Goal: Information Seeking & Learning: Learn about a topic

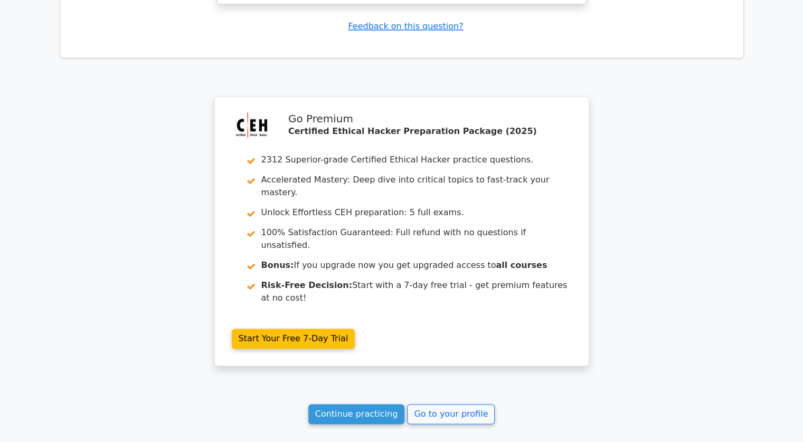
scroll to position [1586, 0]
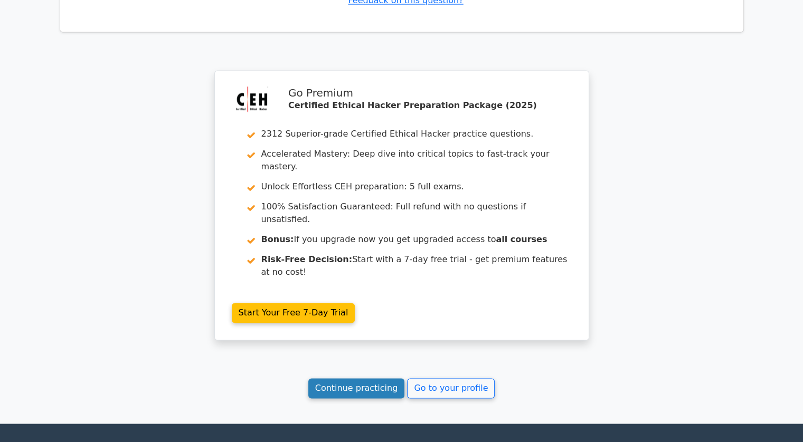
click at [372, 379] on link "Continue practicing" at bounding box center [356, 389] width 97 height 20
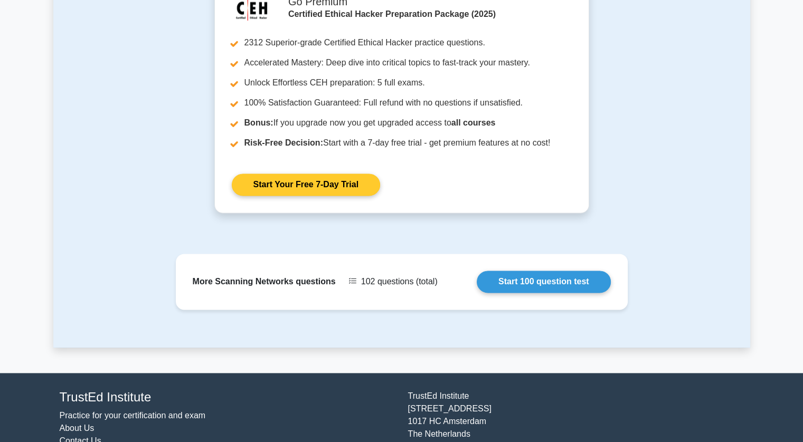
scroll to position [1405, 0]
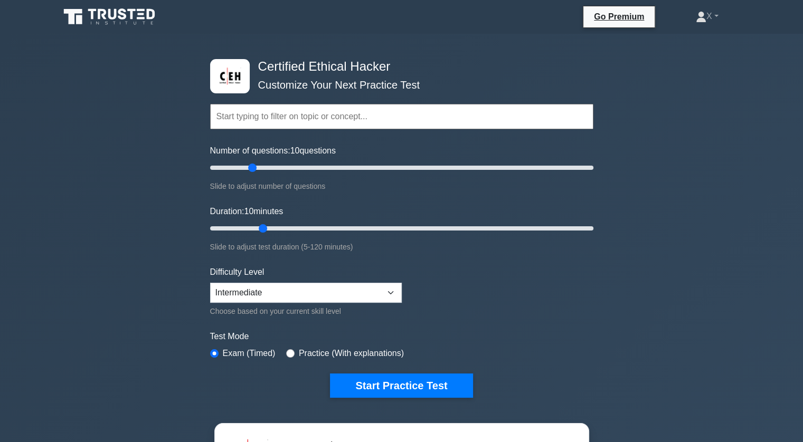
click at [321, 280] on div "Difficulty Level Beginner Intermediate Expert Choose based on your current skil…" at bounding box center [306, 292] width 192 height 52
click at [320, 298] on select "Beginner Intermediate Expert" at bounding box center [306, 293] width 192 height 20
select select "expert"
click at [210, 283] on select "Beginner Intermediate Expert" at bounding box center [306, 293] width 192 height 20
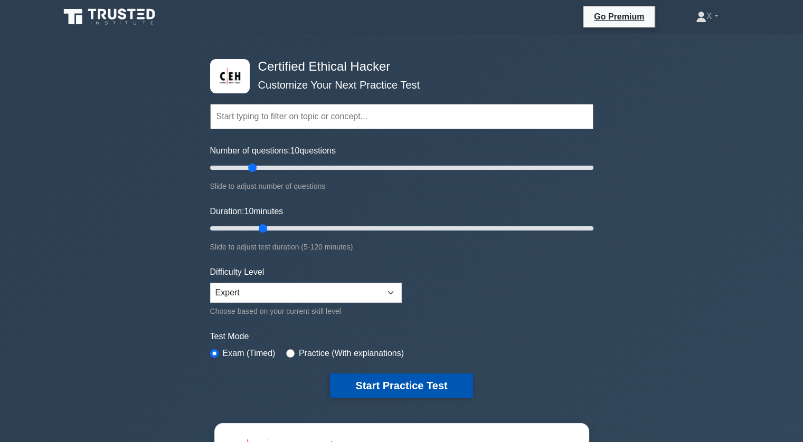
click at [365, 382] on button "Start Practice Test" at bounding box center [401, 386] width 143 height 24
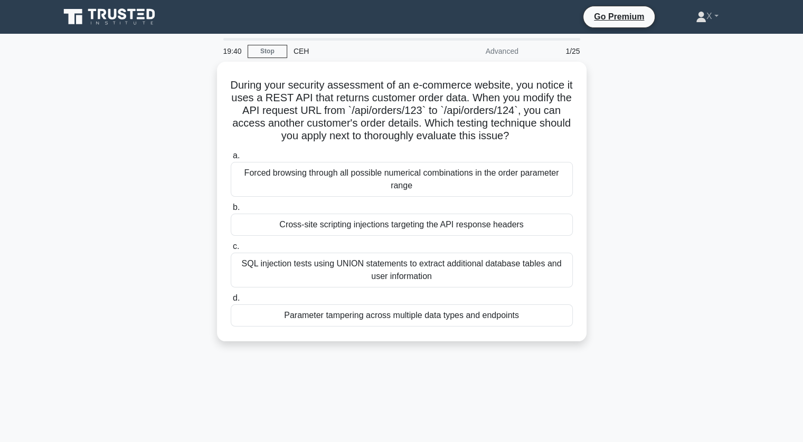
click at [701, 97] on div "During your security assessment of an e-commerce website, you notice it uses a …" at bounding box center [401, 208] width 697 height 293
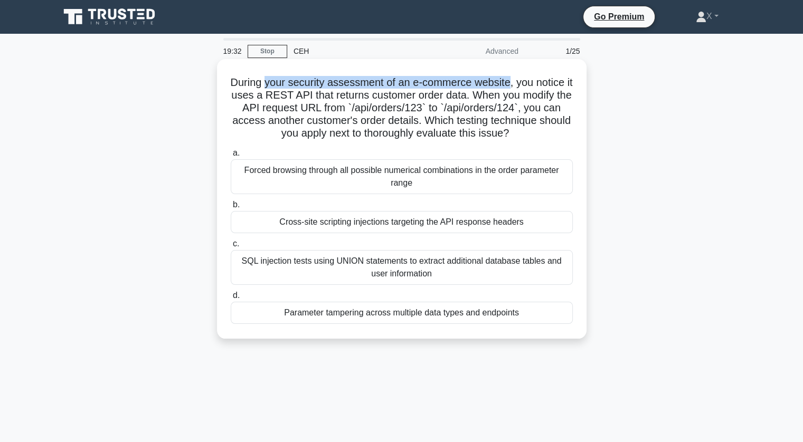
drag, startPoint x: 268, startPoint y: 82, endPoint x: 516, endPoint y: 87, distance: 248.2
click at [516, 87] on h5 "During your security assessment of an e-commerce website, you notice it uses a …" at bounding box center [402, 108] width 344 height 64
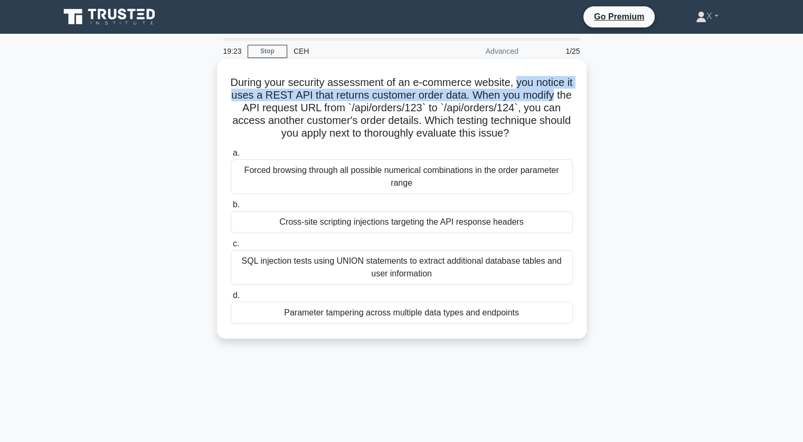
drag, startPoint x: 520, startPoint y: 87, endPoint x: 574, endPoint y: 98, distance: 55.0
click at [574, 98] on div "During your security assessment of an e-commerce website, you notice it uses a …" at bounding box center [401, 198] width 361 height 271
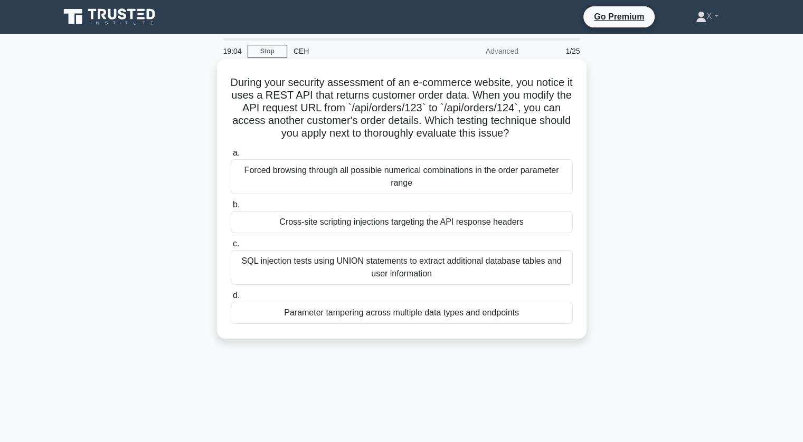
click at [398, 320] on div "Parameter tampering across multiple data types and endpoints" at bounding box center [402, 313] width 342 height 22
click at [231, 299] on input "d. Parameter tampering across multiple data types and endpoints" at bounding box center [231, 296] width 0 height 7
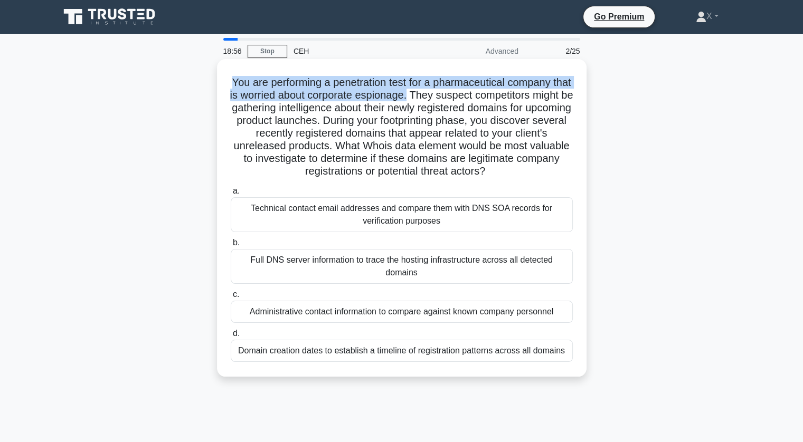
drag, startPoint x: 237, startPoint y: 81, endPoint x: 441, endPoint y: 99, distance: 205.7
click at [441, 99] on h5 "You are performing a penetration test for a pharmaceutical company that is worr…" at bounding box center [402, 127] width 344 height 102
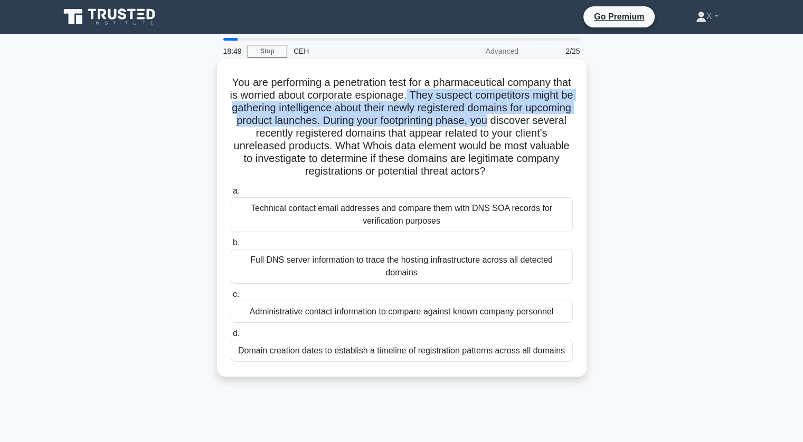
drag, startPoint x: 441, startPoint y: 99, endPoint x: 573, endPoint y: 123, distance: 134.1
click at [573, 123] on div "You are performing a penetration test for a pharmaceutical company that is worr…" at bounding box center [401, 217] width 361 height 309
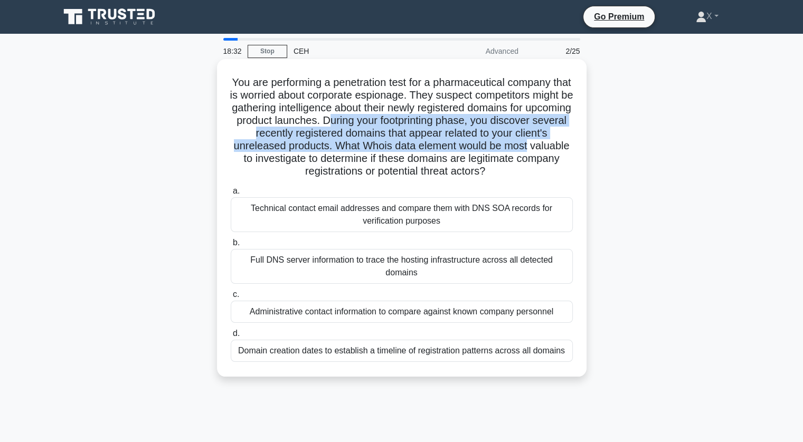
drag, startPoint x: 397, startPoint y: 119, endPoint x: 572, endPoint y: 147, distance: 177.0
click at [572, 147] on h5 "You are performing a penetration test for a pharmaceutical company that is worr…" at bounding box center [402, 127] width 344 height 102
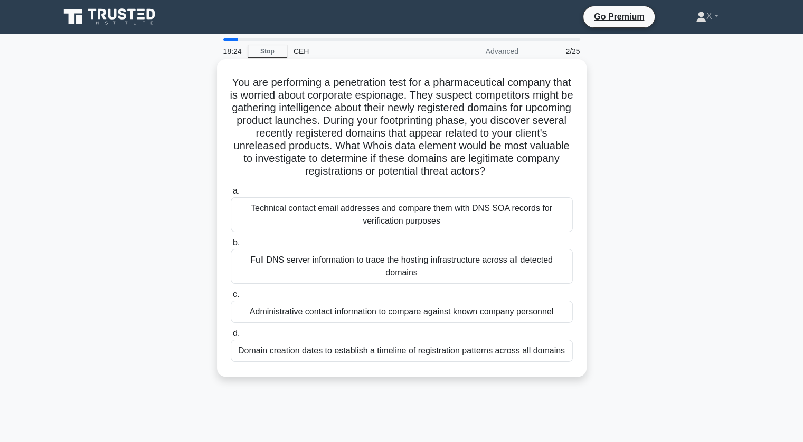
drag, startPoint x: 372, startPoint y: 143, endPoint x: 515, endPoint y: 173, distance: 146.2
click at [515, 173] on h5 "You are performing a penetration test for a pharmaceutical company that is worr…" at bounding box center [402, 127] width 344 height 102
click at [498, 173] on icon ".spinner_0XTQ{transform-origin:center;animation:spinner_y6GP .75s linear infini…" at bounding box center [491, 172] width 13 height 13
click at [394, 214] on div "Technical contact email addresses and compare them with DNS SOA records for ver…" at bounding box center [402, 214] width 342 height 35
click at [231, 195] on input "a. Technical contact email addresses and compare them with DNS SOA records for …" at bounding box center [231, 191] width 0 height 7
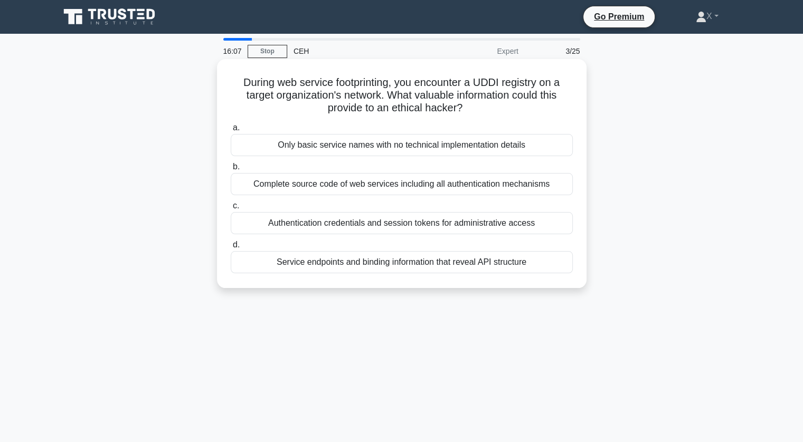
drag, startPoint x: 243, startPoint y: 80, endPoint x: 464, endPoint y: 106, distance: 222.7
click at [464, 106] on h5 "During web service footprinting, you encounter a UDDI registry on a target orga…" at bounding box center [402, 95] width 344 height 39
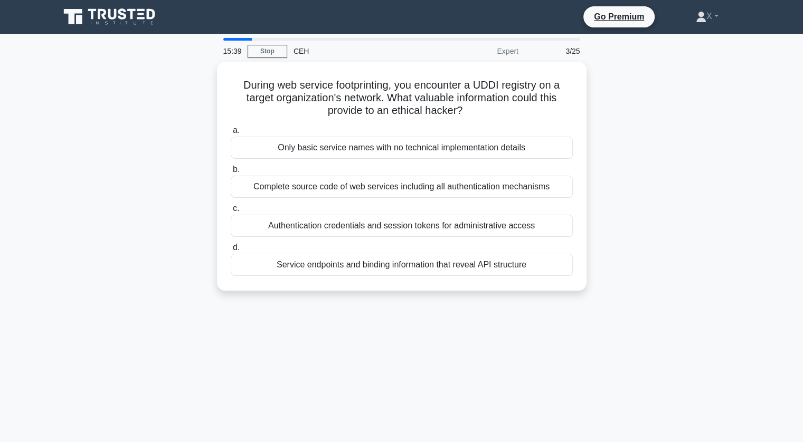
click at [117, 112] on div "During web service footprinting, you encounter a UDDI registry on a target orga…" at bounding box center [401, 183] width 697 height 242
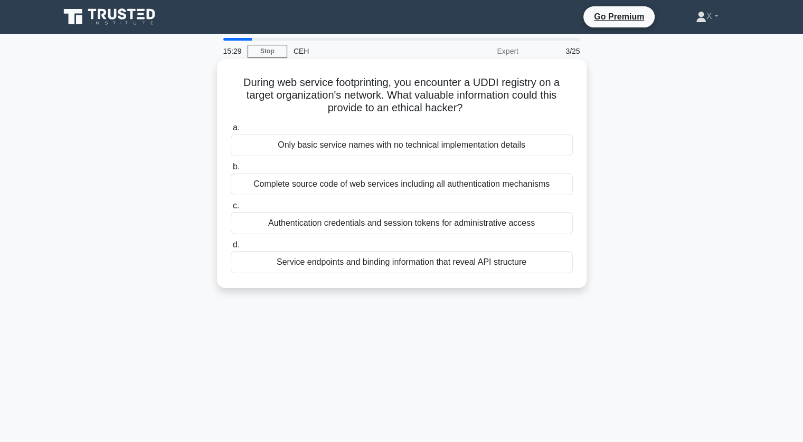
click at [325, 183] on div "Complete source code of web services including all authentication mechanisms" at bounding box center [402, 184] width 342 height 22
click at [231, 171] on input "b. Complete source code of web services including all authentication mechanisms" at bounding box center [231, 167] width 0 height 7
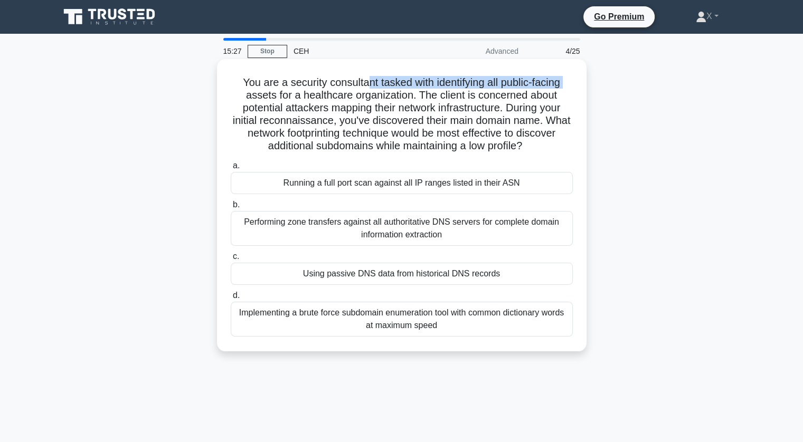
drag, startPoint x: 237, startPoint y: 90, endPoint x: 365, endPoint y: 86, distance: 128.9
click at [365, 86] on h5 "You are a security consultant tasked with identifying all public-facing assets …" at bounding box center [402, 114] width 344 height 77
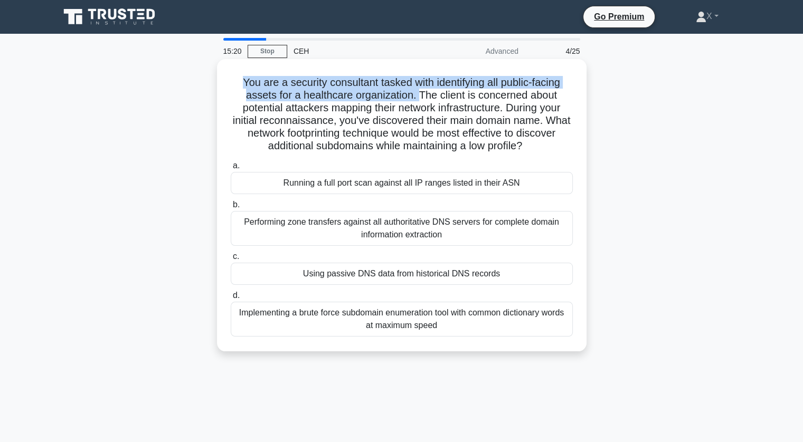
drag, startPoint x: 239, startPoint y: 84, endPoint x: 420, endPoint y: 99, distance: 181.7
click at [420, 99] on h5 "You are a security consultant tasked with identifying all public-facing assets …" at bounding box center [402, 114] width 344 height 77
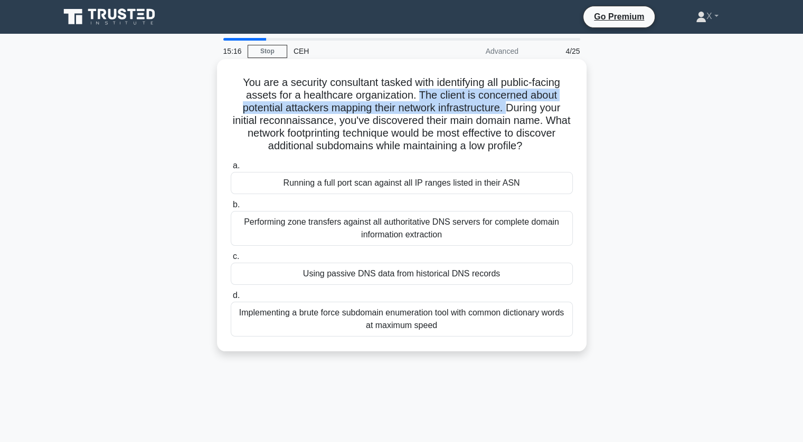
drag, startPoint x: 420, startPoint y: 99, endPoint x: 511, endPoint y: 109, distance: 91.9
click at [511, 109] on h5 "You are a security consultant tasked with identifying all public-facing assets …" at bounding box center [402, 114] width 344 height 77
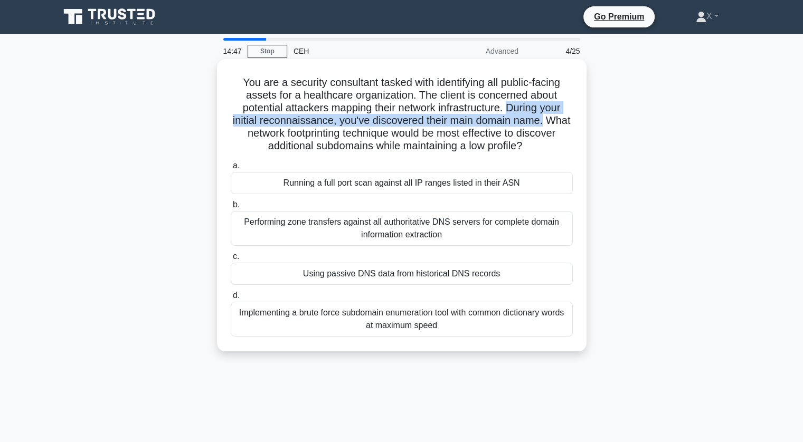
drag, startPoint x: 511, startPoint y: 109, endPoint x: 566, endPoint y: 122, distance: 56.4
click at [566, 122] on h5 "You are a security consultant tasked with identifying all public-facing assets …" at bounding box center [402, 114] width 344 height 77
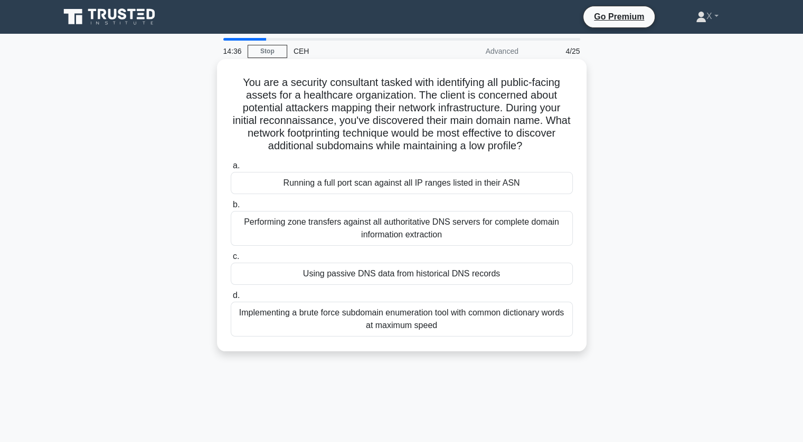
click at [246, 130] on h5 "You are a security consultant tasked with identifying all public-facing assets …" at bounding box center [402, 114] width 344 height 77
drag, startPoint x: 246, startPoint y: 130, endPoint x: 549, endPoint y: 146, distance: 303.5
click at [549, 146] on h5 "You are a security consultant tasked with identifying all public-facing assets …" at bounding box center [402, 114] width 344 height 77
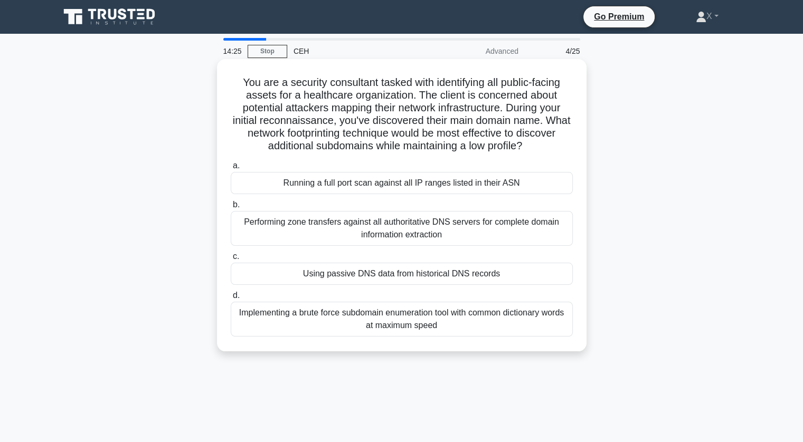
click at [549, 146] on h5 "You are a security consultant tasked with identifying all public-facing assets …" at bounding box center [402, 114] width 344 height 77
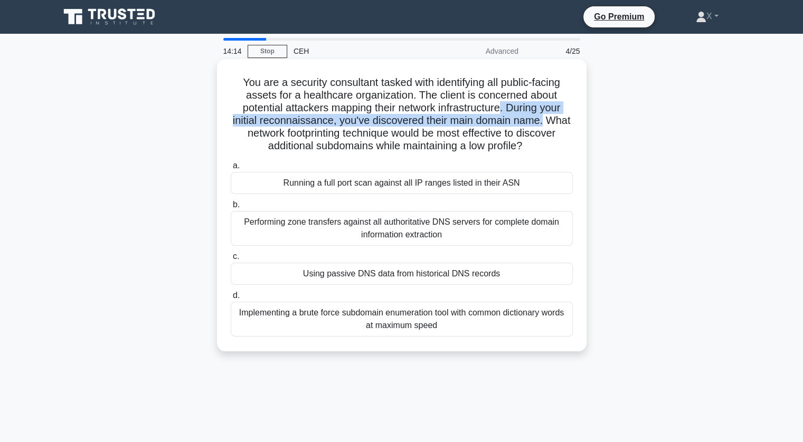
drag, startPoint x: 505, startPoint y: 113, endPoint x: 560, endPoint y: 123, distance: 56.3
click at [560, 123] on h5 "You are a security consultant tasked with identifying all public-facing assets …" at bounding box center [402, 114] width 344 height 77
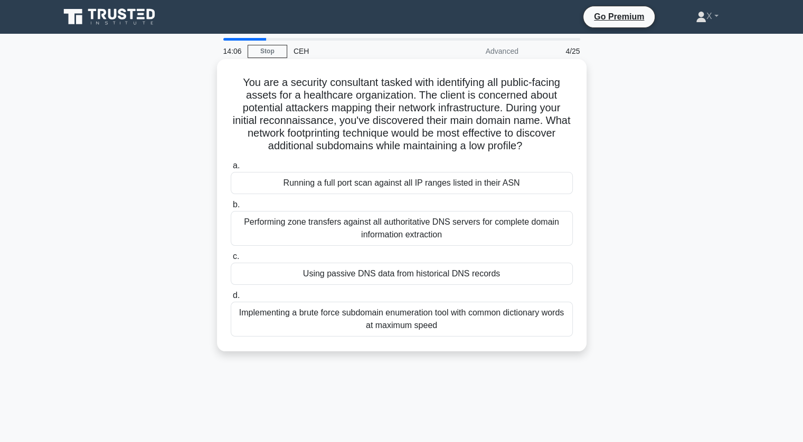
click at [413, 310] on div "Implementing a brute force subdomain enumeration tool with common dictionary wo…" at bounding box center [402, 319] width 342 height 35
click at [231, 299] on input "d. Implementing a brute force subdomain enumeration tool with common dictionary…" at bounding box center [231, 296] width 0 height 7
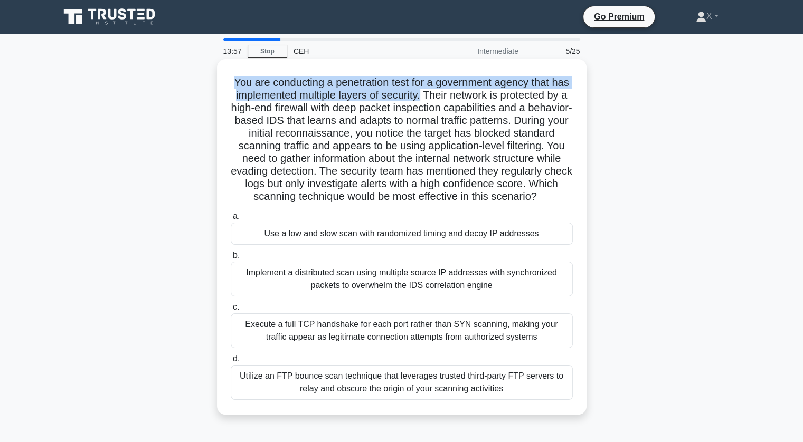
drag, startPoint x: 239, startPoint y: 87, endPoint x: 441, endPoint y: 98, distance: 202.5
click at [441, 98] on h5 "You are conducting a penetration test for a government agency that has implemen…" at bounding box center [402, 140] width 344 height 128
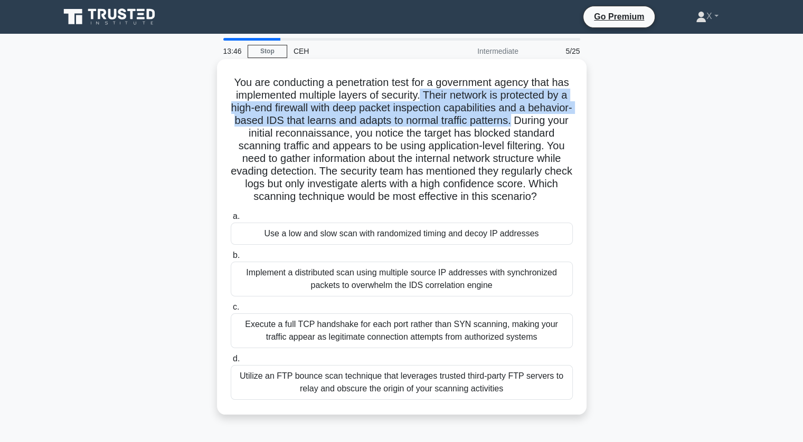
drag, startPoint x: 441, startPoint y: 98, endPoint x: 564, endPoint y: 122, distance: 125.9
click at [564, 122] on h5 "You are conducting a penetration test for a government agency that has implemen…" at bounding box center [402, 140] width 344 height 128
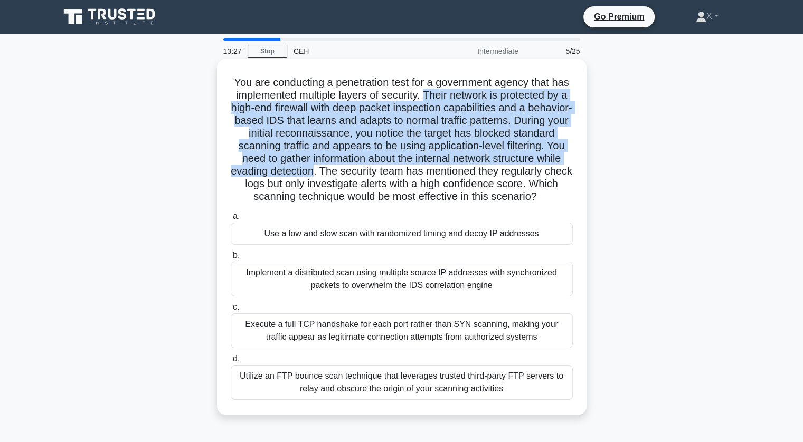
drag, startPoint x: 446, startPoint y: 98, endPoint x: 400, endPoint y: 177, distance: 91.1
click at [400, 177] on h5 "You are conducting a penetration test for a government agency that has implemen…" at bounding box center [402, 140] width 344 height 128
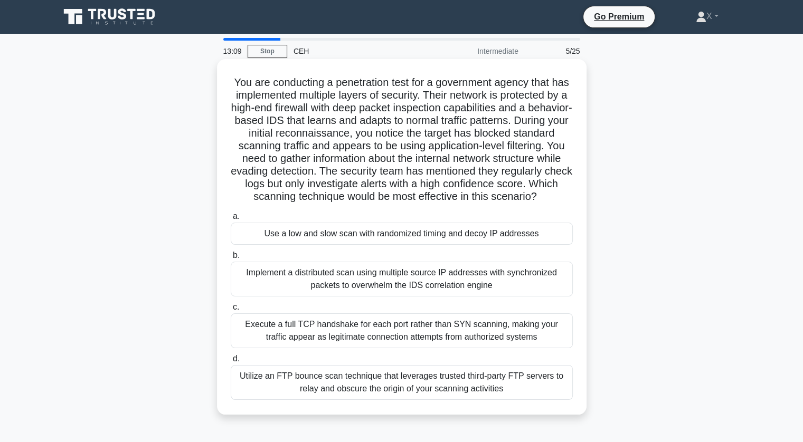
drag, startPoint x: 402, startPoint y: 174, endPoint x: 569, endPoint y: 211, distance: 170.4
click at [569, 204] on h5 "You are conducting a penetration test for a government agency that has implemen…" at bounding box center [402, 140] width 344 height 128
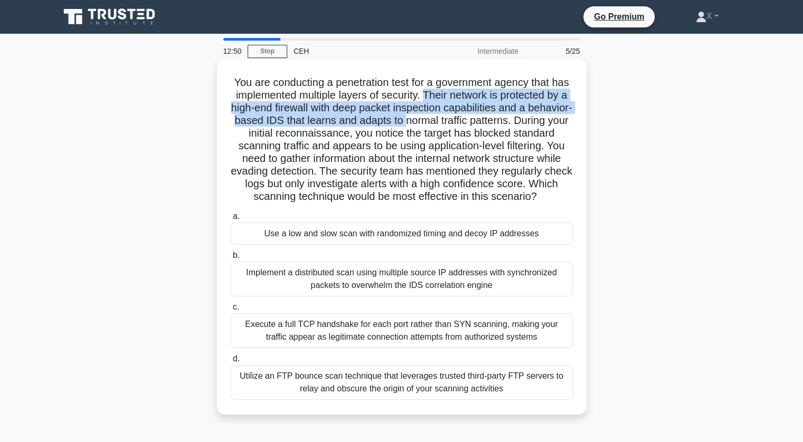
drag, startPoint x: 447, startPoint y: 97, endPoint x: 458, endPoint y: 121, distance: 26.7
click at [458, 121] on h5 "You are conducting a penetration test for a government agency that has implemen…" at bounding box center [402, 140] width 344 height 128
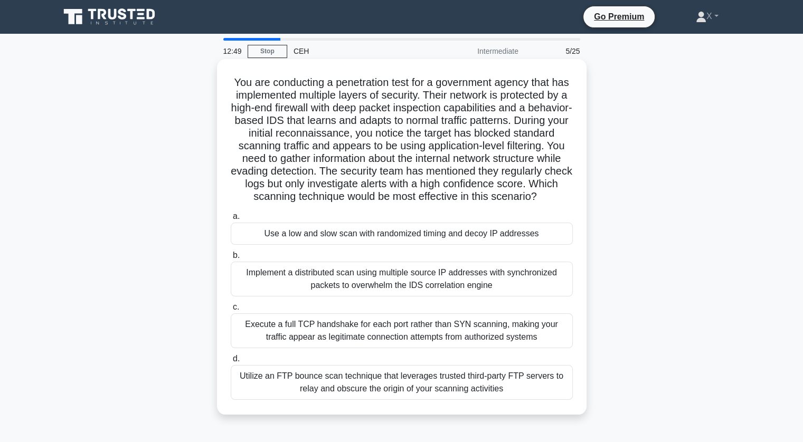
click at [393, 245] on div "Use a low and slow scan with randomized timing and decoy IP addresses" at bounding box center [402, 234] width 342 height 22
click at [231, 220] on input "a. Use a low and slow scan with randomized timing and decoy IP addresses" at bounding box center [231, 216] width 0 height 7
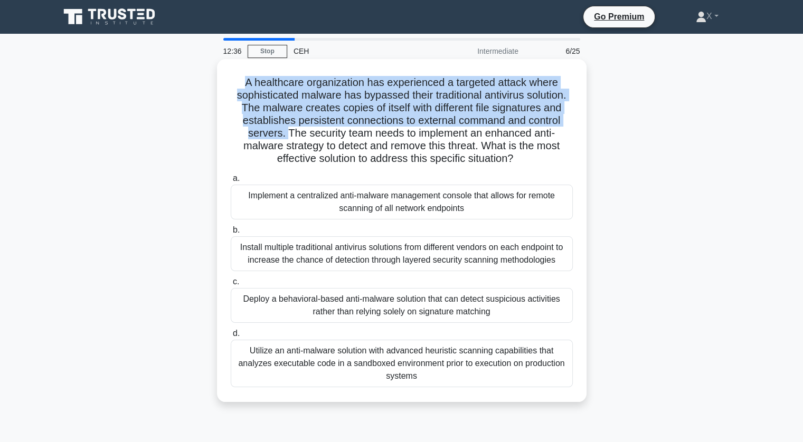
drag, startPoint x: 234, startPoint y: 79, endPoint x: 284, endPoint y: 139, distance: 78.0
click at [284, 139] on h5 "A healthcare organization has experienced a targeted attack where sophisticated…" at bounding box center [402, 121] width 344 height 90
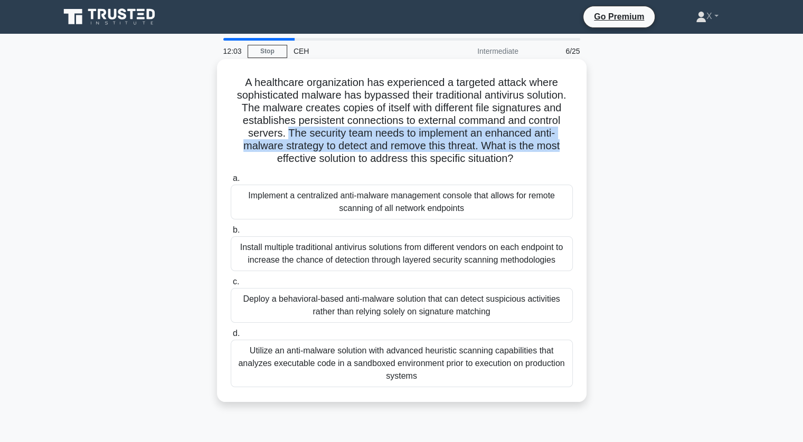
drag, startPoint x: 284, startPoint y: 139, endPoint x: 559, endPoint y: 145, distance: 274.7
click at [559, 145] on h5 "A healthcare organization has experienced a targeted attack where sophisticated…" at bounding box center [402, 121] width 344 height 90
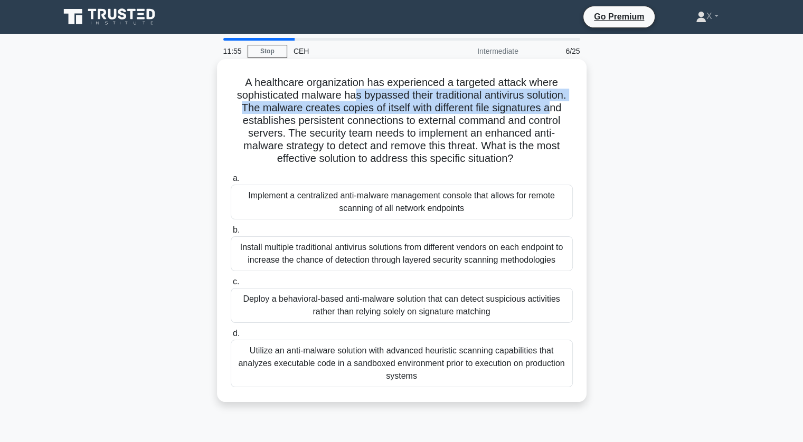
drag, startPoint x: 354, startPoint y: 99, endPoint x: 553, endPoint y: 108, distance: 199.3
click at [553, 108] on h5 "A healthcare organization has experienced a targeted attack where sophisticated…" at bounding box center [402, 121] width 344 height 90
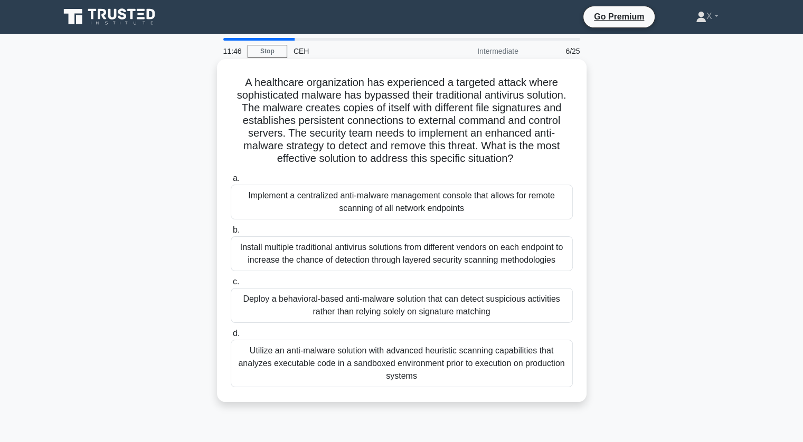
click at [407, 349] on div "Utilize an anti-malware solution with advanced heuristic scanning capabilities …" at bounding box center [402, 364] width 342 height 48
click at [231, 337] on input "d. Utilize an anti-malware solution with advanced heuristic scanning capabiliti…" at bounding box center [231, 334] width 0 height 7
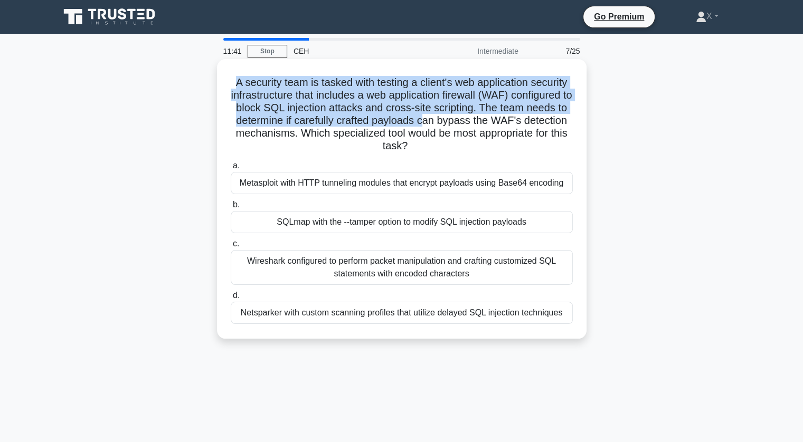
drag, startPoint x: 223, startPoint y: 81, endPoint x: 456, endPoint y: 117, distance: 235.6
click at [456, 117] on div "A security team is tasked with testing a client's web application security infr…" at bounding box center [401, 198] width 361 height 271
click at [456, 117] on h5 "A security team is tasked with testing a client's web application security infr…" at bounding box center [402, 114] width 344 height 77
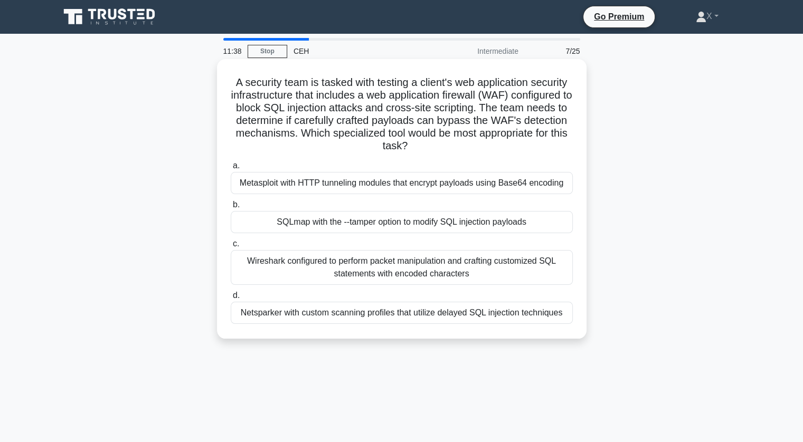
click at [346, 223] on div "SQLmap with the --tamper option to modify SQL injection payloads" at bounding box center [402, 222] width 342 height 22
click at [231, 209] on input "b. SQLmap with the --tamper option to modify SQL injection payloads" at bounding box center [231, 205] width 0 height 7
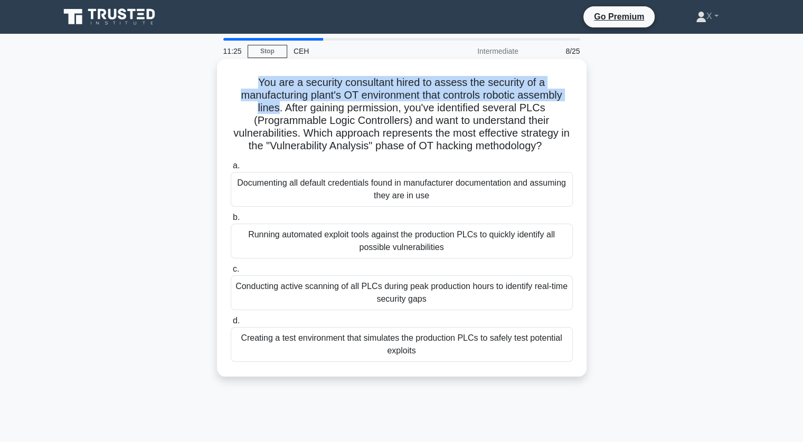
drag, startPoint x: 251, startPoint y: 82, endPoint x: 278, endPoint y: 113, distance: 40.8
click at [278, 113] on h5 "You are a security consultant hired to assess the security of a manufacturing p…" at bounding box center [402, 114] width 344 height 77
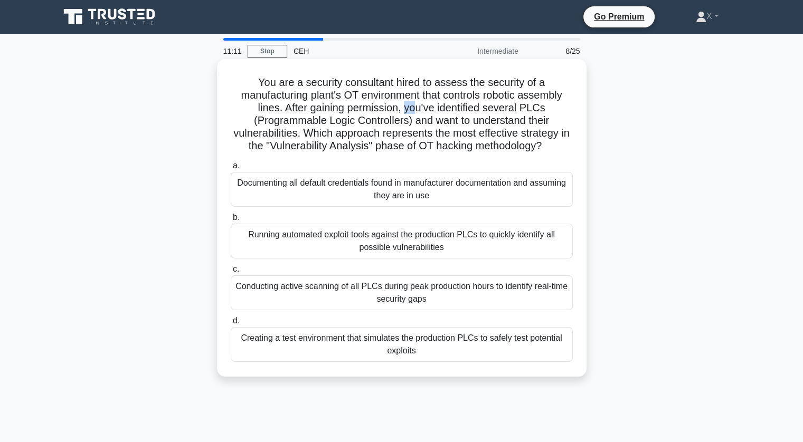
drag, startPoint x: 407, startPoint y: 110, endPoint x: 421, endPoint y: 109, distance: 13.8
click at [421, 109] on h5 "You are a security consultant hired to assess the security of a manufacturing p…" at bounding box center [402, 114] width 344 height 77
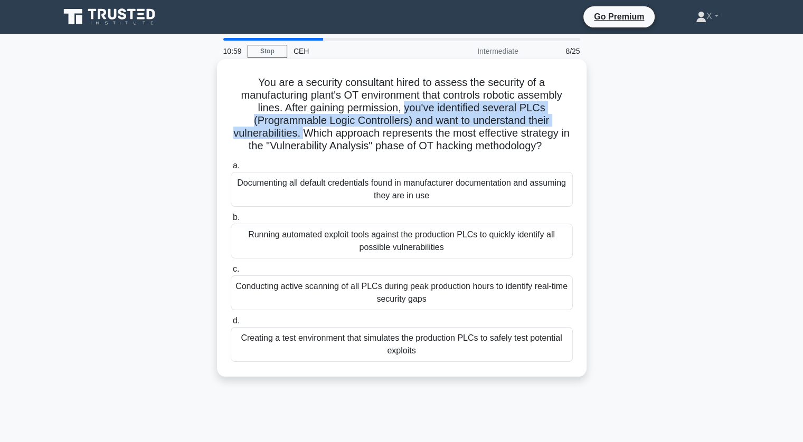
drag, startPoint x: 406, startPoint y: 109, endPoint x: 310, endPoint y: 129, distance: 97.7
click at [310, 129] on h5 "You are a security consultant hired to assess the security of a manufacturing p…" at bounding box center [402, 114] width 344 height 77
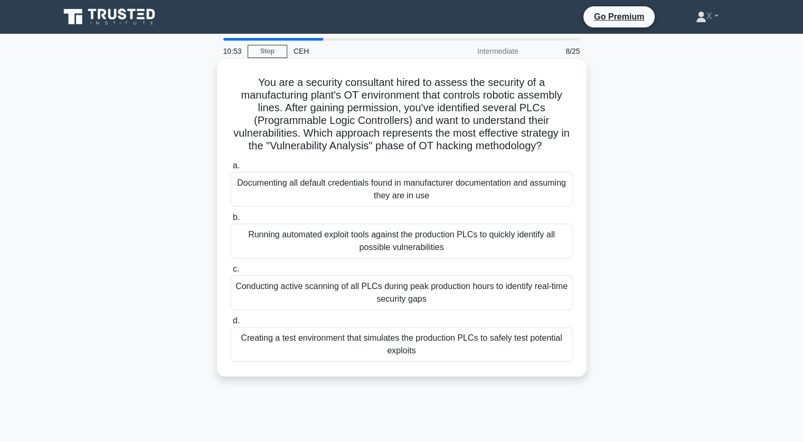
drag, startPoint x: 308, startPoint y: 130, endPoint x: 560, endPoint y: 148, distance: 252.5
click at [560, 148] on h5 "You are a security consultant hired to assess the security of a manufacturing p…" at bounding box center [402, 114] width 344 height 77
click at [582, 153] on div "You are a security consultant hired to assess the security of a manufacturing p…" at bounding box center [402, 218] width 370 height 318
click at [384, 237] on div "Running automated exploit tools against the production PLCs to quickly identify…" at bounding box center [402, 241] width 342 height 35
click at [231, 221] on input "b. Running automated exploit tools against the production PLCs to quickly ident…" at bounding box center [231, 217] width 0 height 7
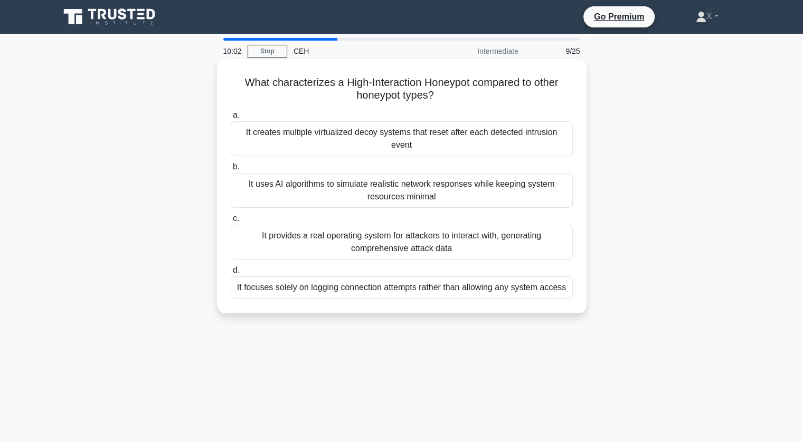
drag, startPoint x: 268, startPoint y: 82, endPoint x: 440, endPoint y: 94, distance: 172.6
click at [440, 94] on h5 "What characterizes a High-Interaction Honeypot compared to other honeypot types…" at bounding box center [402, 89] width 344 height 26
click at [440, 94] on icon ".spinner_0XTQ{transform-origin:center;animation:spinner_y6GP .75s linear infini…" at bounding box center [440, 96] width 13 height 13
click at [386, 240] on div "It provides a real operating system for attackers to interact with, generating …" at bounding box center [402, 242] width 342 height 35
click at [231, 222] on input "c. It provides a real operating system for attackers to interact with, generati…" at bounding box center [231, 218] width 0 height 7
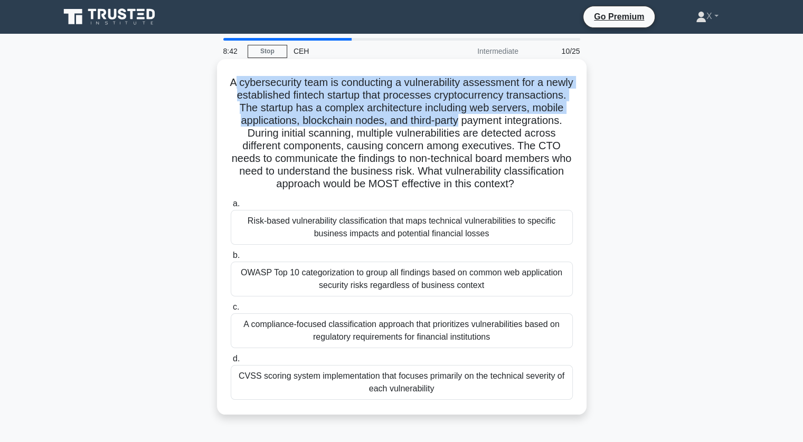
drag, startPoint x: 248, startPoint y: 80, endPoint x: 558, endPoint y: 124, distance: 312.5
click at [558, 124] on h5 "A cybersecurity team is conducting a vulnerability assessment for a newly estab…" at bounding box center [402, 133] width 344 height 115
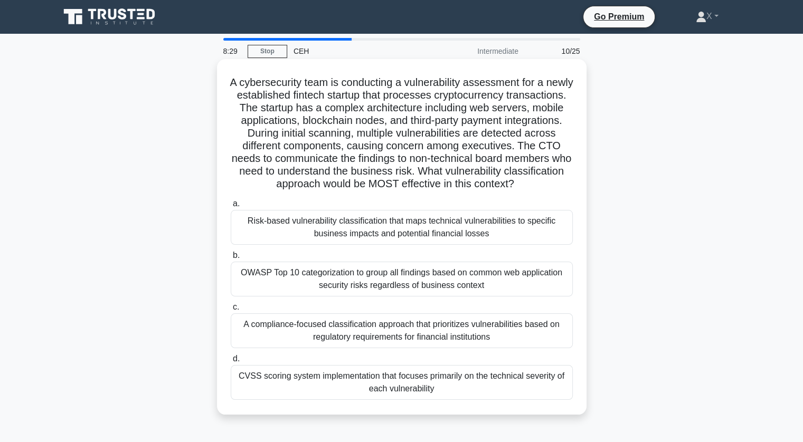
click at [453, 239] on div "Risk-based vulnerability classification that maps technical vulnerabilities to …" at bounding box center [402, 227] width 342 height 35
click at [231, 208] on input "a. Risk-based vulnerability classification that maps technical vulnerabilities …" at bounding box center [231, 204] width 0 height 7
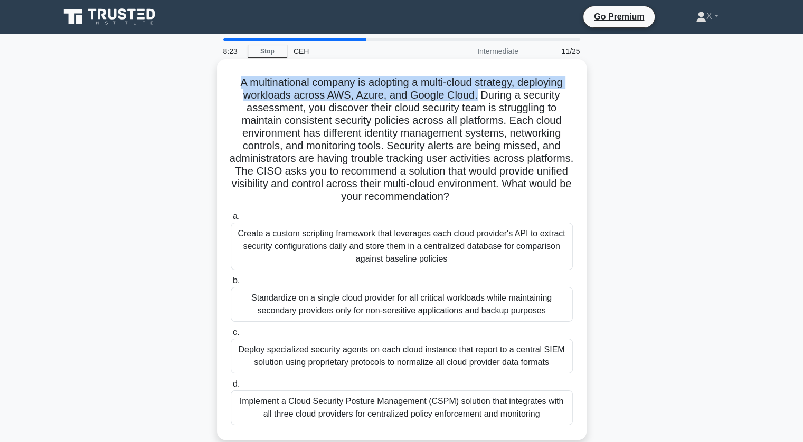
drag, startPoint x: 233, startPoint y: 82, endPoint x: 476, endPoint y: 97, distance: 243.3
click at [476, 97] on h5 "A multinational company is adopting a multi-cloud strategy, deploying workloads…" at bounding box center [402, 140] width 344 height 128
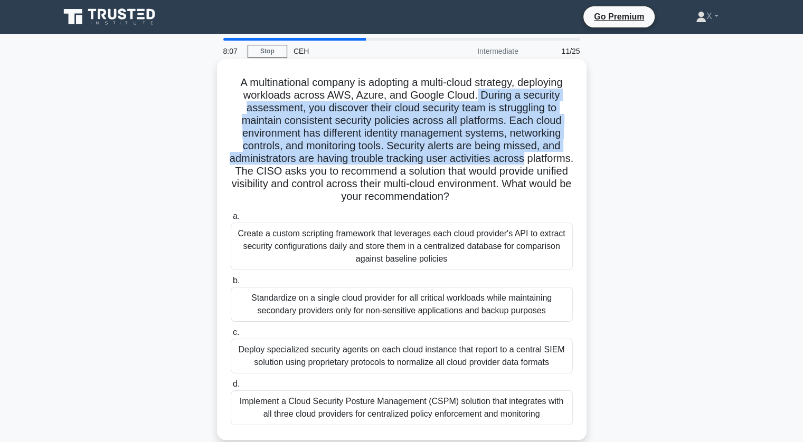
drag, startPoint x: 476, startPoint y: 97, endPoint x: 563, endPoint y: 160, distance: 107.7
click at [563, 160] on h5 "A multinational company is adopting a multi-cloud strategy, deploying workloads…" at bounding box center [402, 140] width 344 height 128
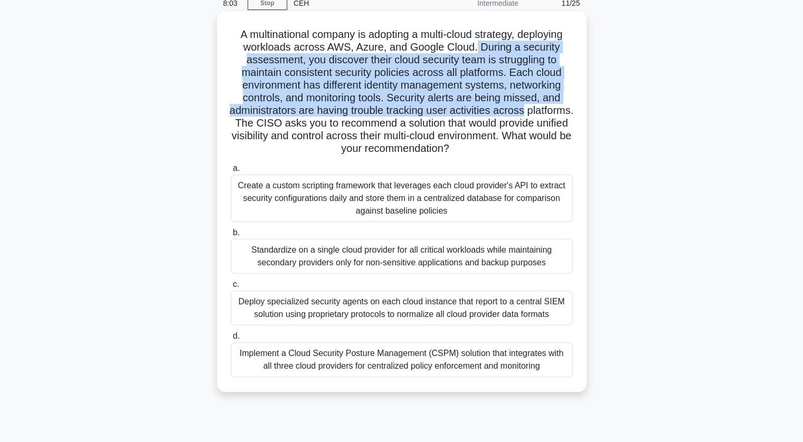
scroll to position [49, 0]
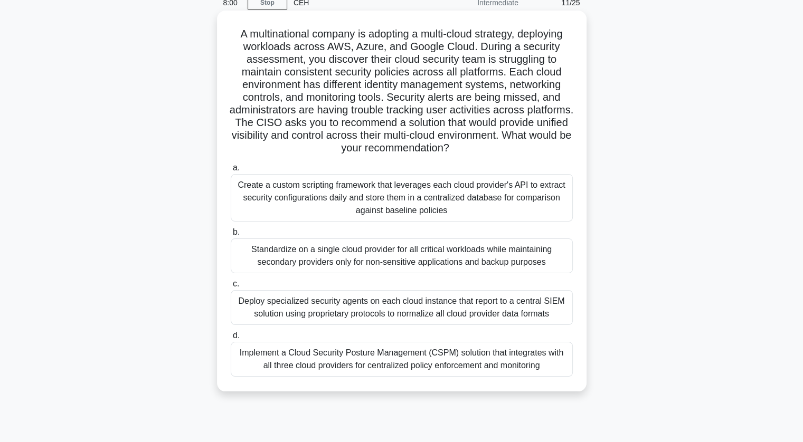
click at [437, 354] on div "Implement a Cloud Security Posture Management (CSPM) solution that integrates w…" at bounding box center [402, 359] width 342 height 35
click at [231, 340] on input "d. Implement a Cloud Security Posture Management (CSPM) solution that integrate…" at bounding box center [231, 336] width 0 height 7
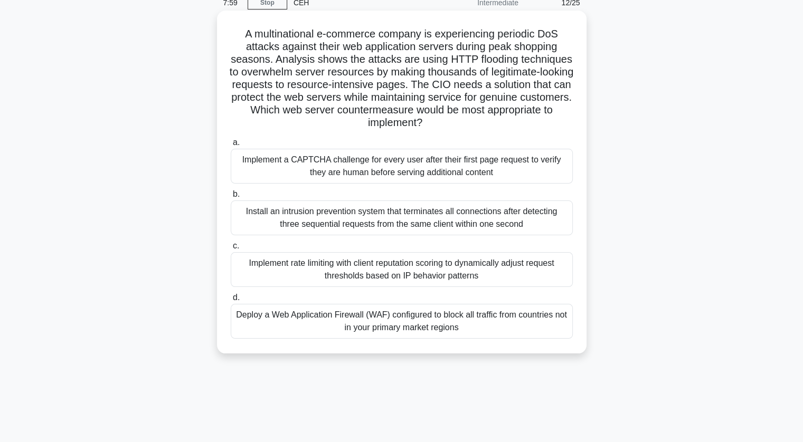
scroll to position [0, 0]
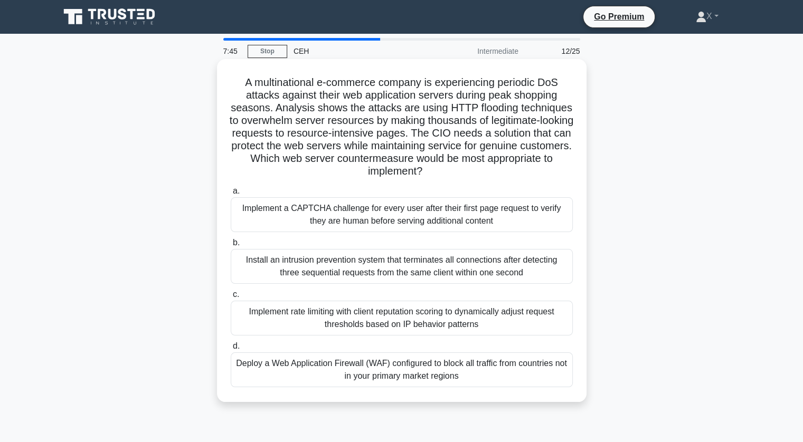
click at [328, 314] on div "Implement rate limiting with client reputation scoring to dynamically adjust re…" at bounding box center [402, 318] width 342 height 35
click at [231, 298] on input "c. Implement rate limiting with client reputation scoring to dynamically adjust…" at bounding box center [231, 294] width 0 height 7
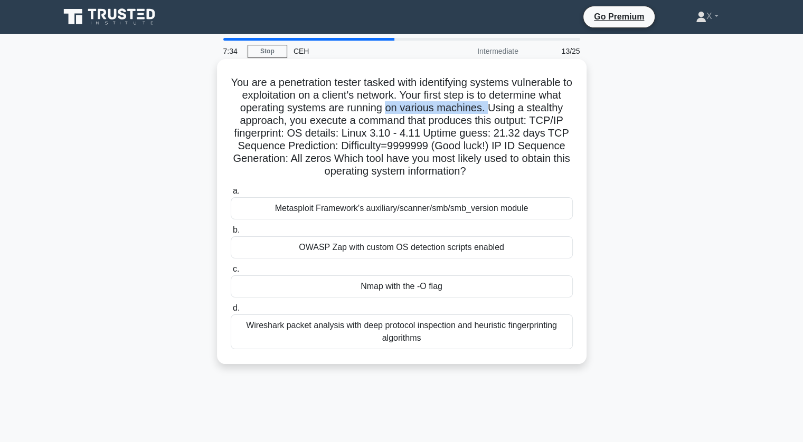
drag, startPoint x: 420, startPoint y: 103, endPoint x: 527, endPoint y: 107, distance: 106.7
click at [527, 107] on h5 "You are a penetration tester tasked with identifying systems vulnerable to expl…" at bounding box center [402, 127] width 344 height 102
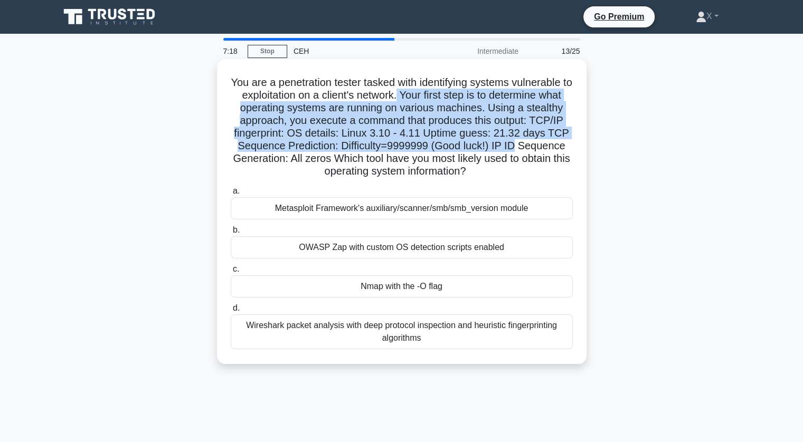
drag, startPoint x: 418, startPoint y: 95, endPoint x: 570, endPoint y: 146, distance: 160.6
click at [570, 146] on h5 "You are a penetration tester tasked with identifying systems vulnerable to expl…" at bounding box center [402, 127] width 344 height 102
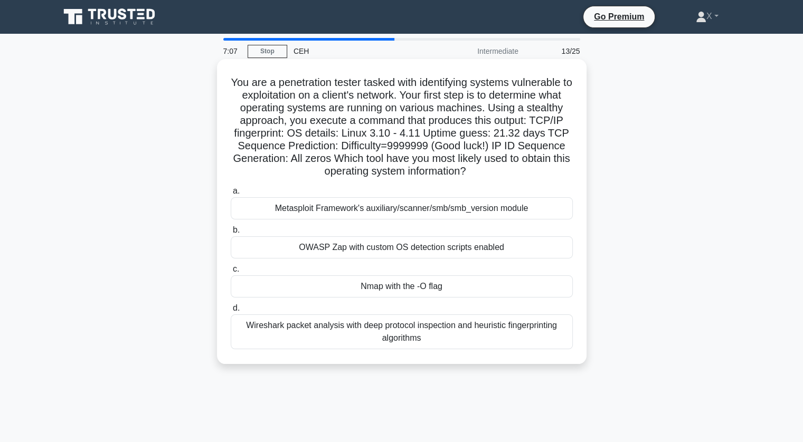
click at [500, 183] on div "a. Metasploit Framework's auxiliary/scanner/smb/smb_version module b. OWASP Zap…" at bounding box center [401, 267] width 355 height 169
copy body "X Profile Settings 7:05 Stop CEH Intermediate 13/25 You are a penetration teste…"
click at [253, 287] on div "Nmap with the -O flag" at bounding box center [402, 287] width 342 height 22
click at [231, 273] on input "c. Nmap with the -O flag" at bounding box center [231, 269] width 0 height 7
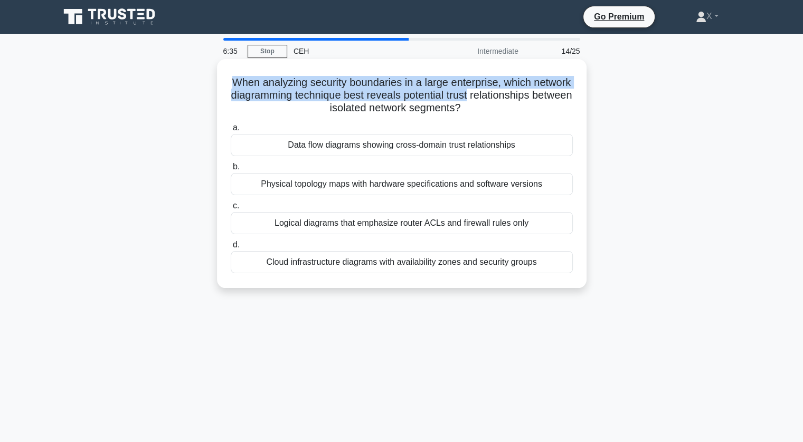
drag, startPoint x: 252, startPoint y: 82, endPoint x: 545, endPoint y: 92, distance: 293.2
click at [545, 92] on h5 "When analyzing security boundaries in a large enterprise, which network diagram…" at bounding box center [402, 95] width 344 height 39
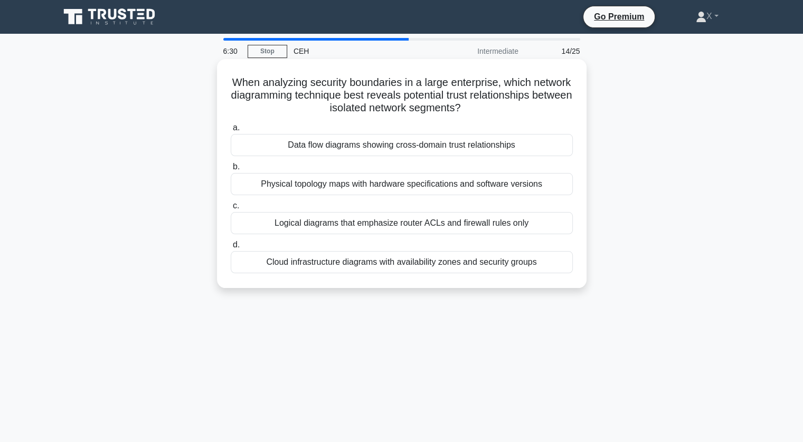
click at [502, 185] on div "Physical topology maps with hardware specifications and software versions" at bounding box center [402, 184] width 342 height 22
click at [231, 171] on input "b. Physical topology maps with hardware specifications and software versions" at bounding box center [231, 167] width 0 height 7
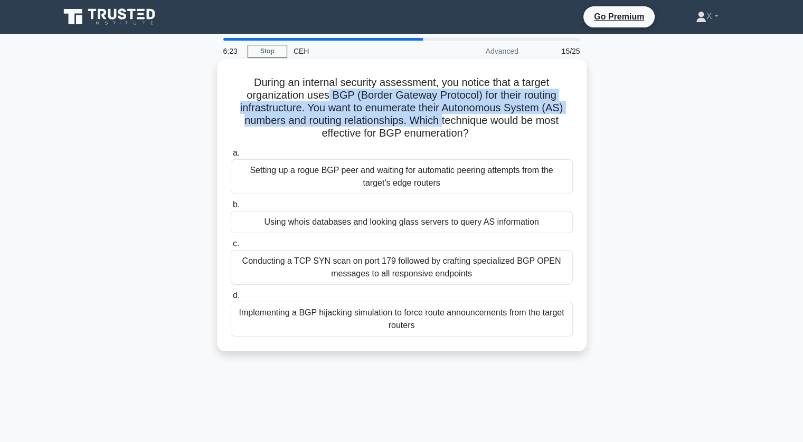
drag, startPoint x: 328, startPoint y: 90, endPoint x: 444, endPoint y: 118, distance: 118.9
click at [444, 118] on h5 "During an internal security assessment, you notice that a target organization u…" at bounding box center [402, 108] width 344 height 64
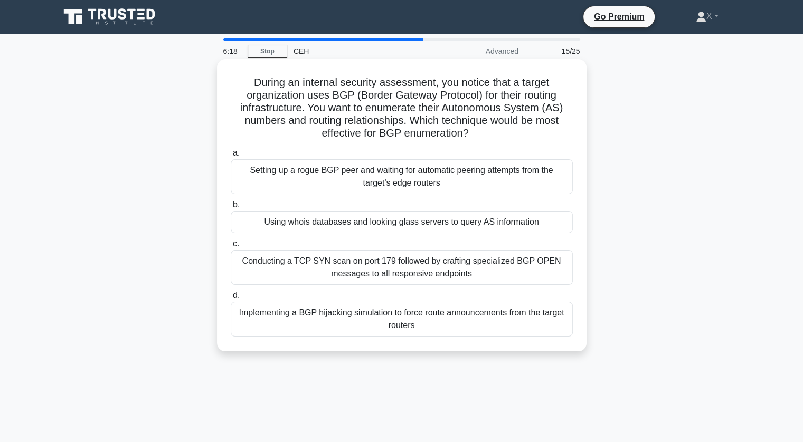
click at [417, 175] on div "Setting up a rogue BGP peer and waiting for automatic peering attempts from the…" at bounding box center [402, 176] width 342 height 35
click at [231, 157] on input "a. Setting up a rogue BGP peer and waiting for automatic peering attempts from …" at bounding box center [231, 153] width 0 height 7
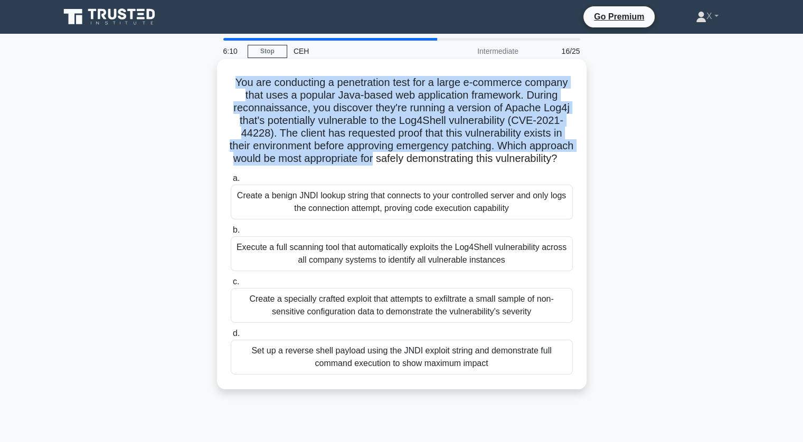
drag, startPoint x: 227, startPoint y: 85, endPoint x: 438, endPoint y: 162, distance: 224.3
click at [438, 162] on div "You are conducting a penetration test for a large e-commerce company that uses …" at bounding box center [401, 224] width 361 height 322
click at [438, 162] on h5 "You are conducting a penetration test for a large e-commerce company that uses …" at bounding box center [402, 121] width 344 height 90
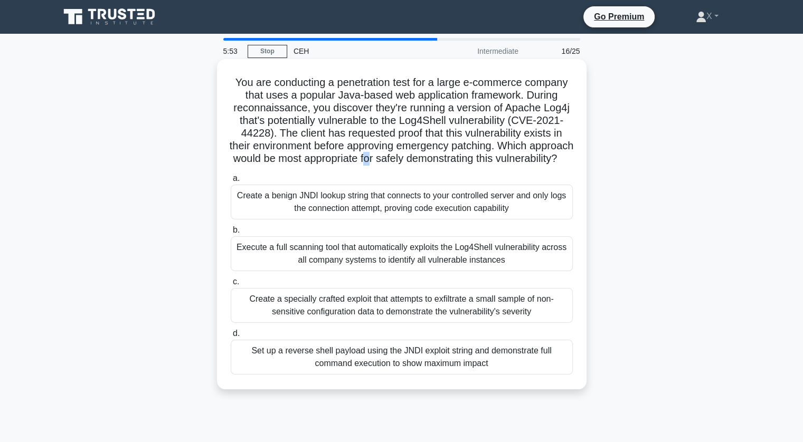
drag, startPoint x: 435, startPoint y: 162, endPoint x: 426, endPoint y: 164, distance: 9.4
click at [426, 164] on h5 "You are conducting a penetration test for a large e-commerce company that uses …" at bounding box center [402, 121] width 344 height 90
click at [395, 271] on div "Execute a full scanning tool that automatically exploits the Log4Shell vulnerab…" at bounding box center [402, 254] width 342 height 35
click at [231, 234] on input "b. Execute a full scanning tool that automatically exploits the Log4Shell vulne…" at bounding box center [231, 230] width 0 height 7
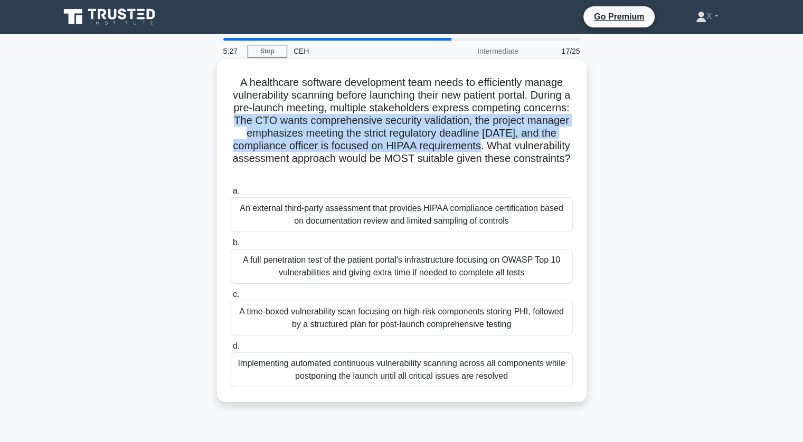
drag, startPoint x: 280, startPoint y: 120, endPoint x: 511, endPoint y: 141, distance: 231.2
click at [511, 141] on h5 "A healthcare software development team needs to efficiently manage vulnerabilit…" at bounding box center [402, 127] width 344 height 102
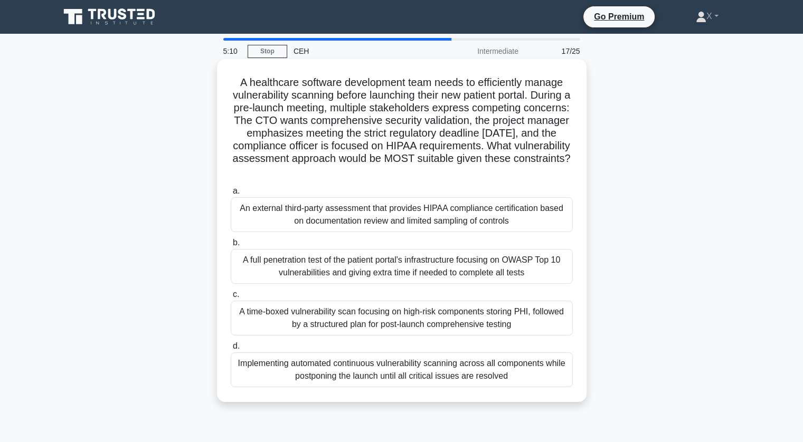
click at [493, 216] on div "An external third-party assessment that provides HIPAA compliance certification…" at bounding box center [402, 214] width 342 height 35
click at [231, 195] on input "a. An external third-party assessment that provides HIPAA compliance certificat…" at bounding box center [231, 191] width 0 height 7
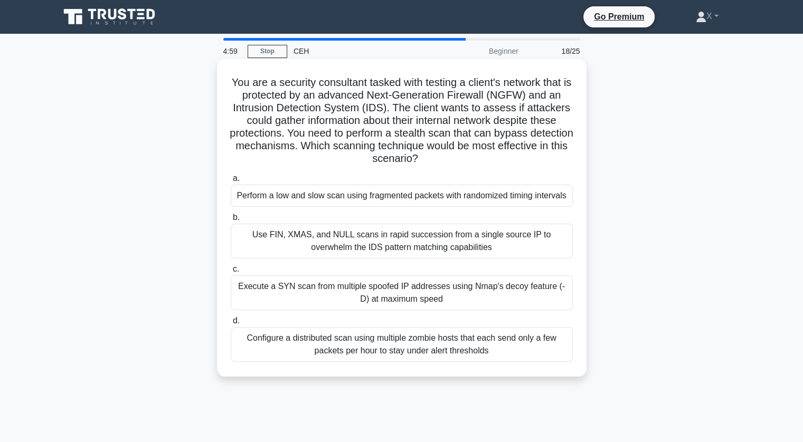
click at [460, 350] on div "Configure a distributed scan using multiple zombie hosts that each send only a …" at bounding box center [402, 344] width 342 height 35
click at [231, 325] on input "d. Configure a distributed scan using multiple zombie hosts that each send only…" at bounding box center [231, 321] width 0 height 7
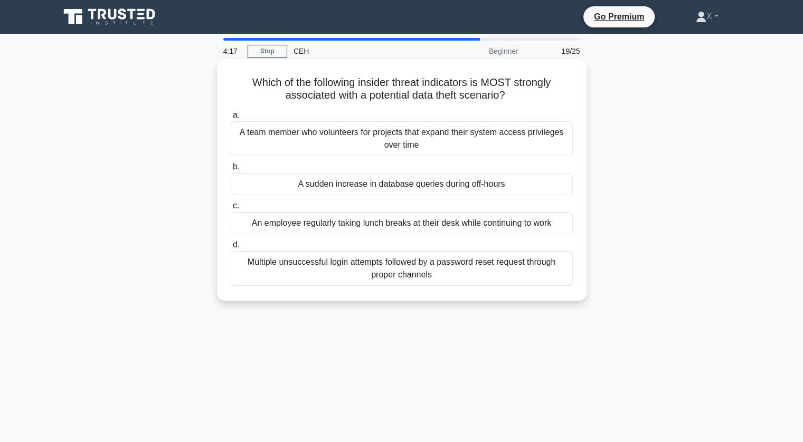
click at [251, 132] on div "A team member who volunteers for projects that expand their system access privi…" at bounding box center [402, 138] width 342 height 35
click at [231, 119] on input "a. A team member who volunteers for projects that expand their system access pr…" at bounding box center [231, 115] width 0 height 7
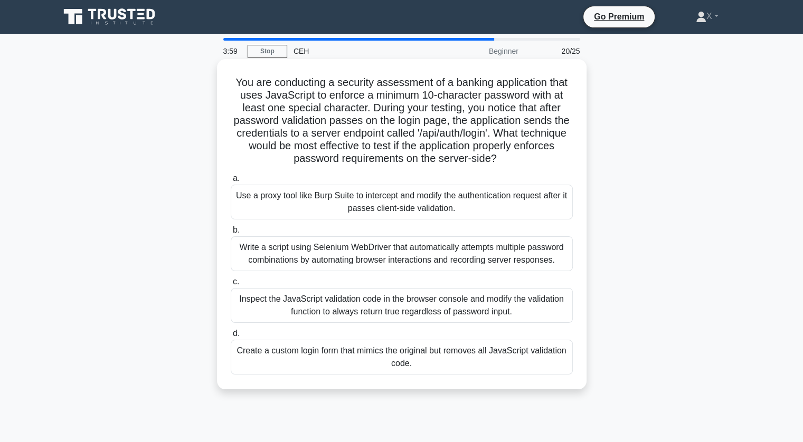
drag, startPoint x: 370, startPoint y: 106, endPoint x: 549, endPoint y: 160, distance: 187.1
click at [549, 160] on h5 "You are conducting a security assessment of a banking application that uses Jav…" at bounding box center [402, 121] width 344 height 90
click at [490, 219] on div "Use a proxy tool like Burp Suite to intercept and modify the authentication req…" at bounding box center [402, 202] width 342 height 35
click at [231, 182] on input "a. Use a proxy tool like Burp Suite to intercept and modify the authentication …" at bounding box center [231, 178] width 0 height 7
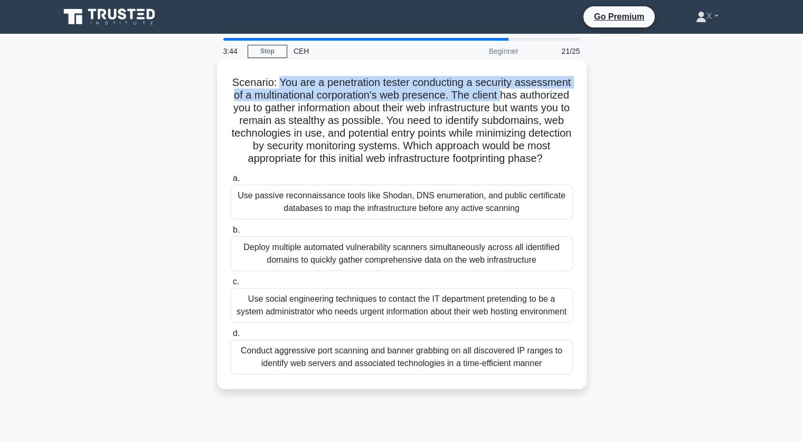
drag, startPoint x: 276, startPoint y: 80, endPoint x: 529, endPoint y: 91, distance: 253.2
click at [529, 91] on h5 "Scenario: You are a penetration tester conducting a security assessment of a mu…" at bounding box center [402, 121] width 344 height 90
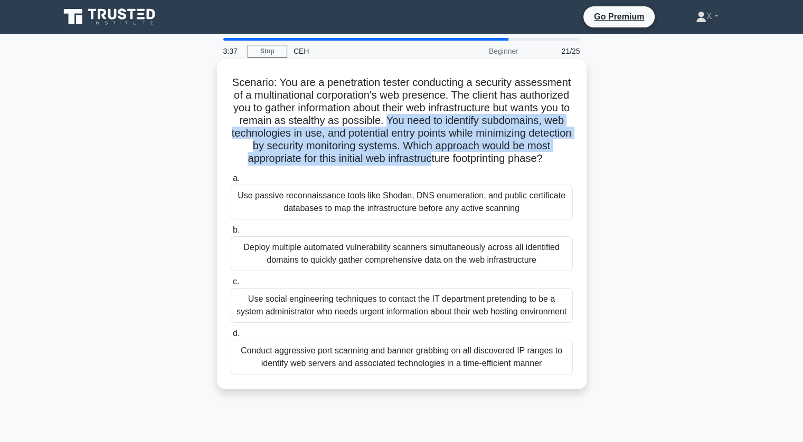
drag, startPoint x: 469, startPoint y: 120, endPoint x: 526, endPoint y: 164, distance: 71.2
click at [526, 164] on h5 "Scenario: You are a penetration tester conducting a security assessment of a mu…" at bounding box center [402, 121] width 344 height 90
click at [458, 128] on h5 "Scenario: You are a penetration tester conducting a security assessment of a mu…" at bounding box center [402, 121] width 344 height 90
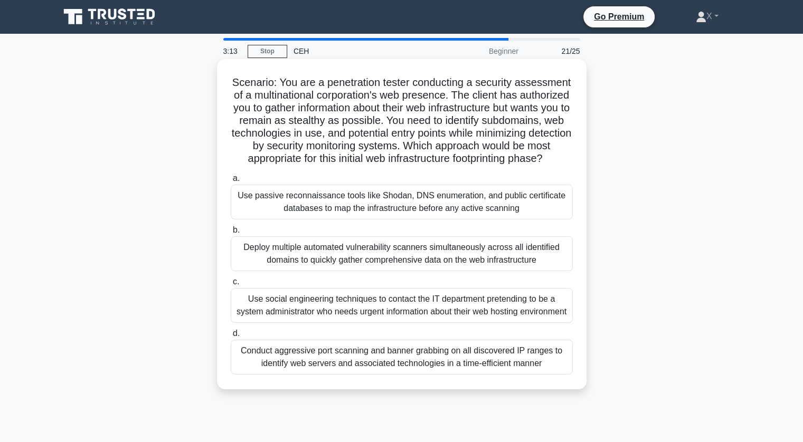
click at [455, 375] on div "Conduct aggressive port scanning and banner grabbing on all discovered IP range…" at bounding box center [402, 357] width 342 height 35
click at [231, 337] on input "d. Conduct aggressive port scanning and banner grabbing on all discovered IP ra…" at bounding box center [231, 334] width 0 height 7
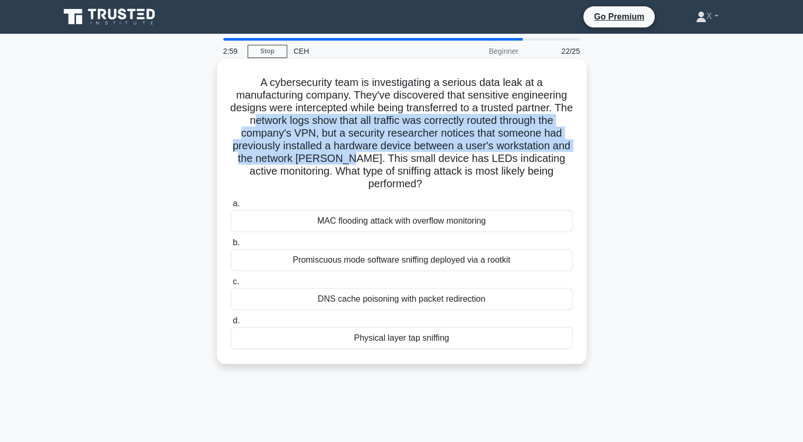
drag, startPoint x: 258, startPoint y: 124, endPoint x: 355, endPoint y: 154, distance: 102.2
click at [355, 154] on h5 "A cybersecurity team is investigating a serious data leak at a manufacturing co…" at bounding box center [402, 133] width 344 height 115
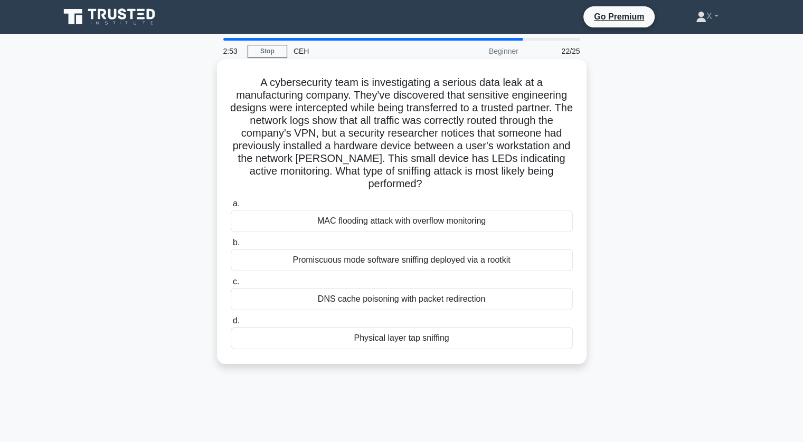
click at [353, 263] on div "Promiscuous mode software sniffing deployed via a rootkit" at bounding box center [402, 260] width 342 height 22
click at [231, 247] on input "b. Promiscuous mode software sniffing deployed via a rootkit" at bounding box center [231, 243] width 0 height 7
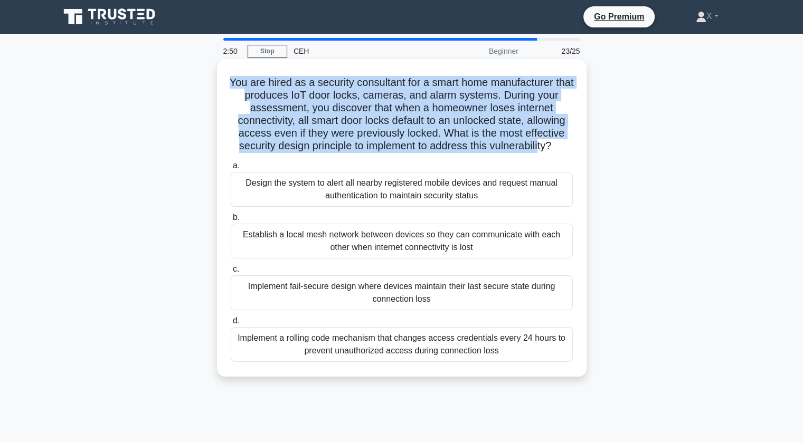
drag, startPoint x: 234, startPoint y: 80, endPoint x: 544, endPoint y: 152, distance: 317.8
click at [544, 152] on h5 "You are hired as a security consultant for a smart home manufacturer that produ…" at bounding box center [402, 114] width 344 height 77
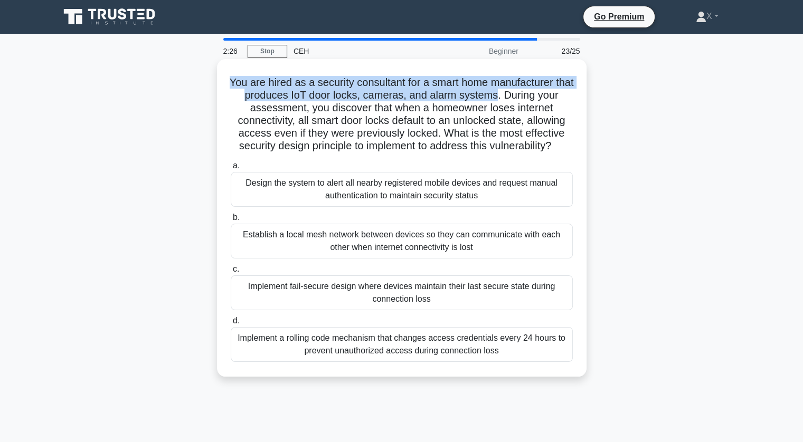
drag, startPoint x: 237, startPoint y: 79, endPoint x: 507, endPoint y: 95, distance: 270.8
click at [507, 95] on h5 "You are hired as a security consultant for a smart home manufacturer that produ…" at bounding box center [402, 114] width 344 height 77
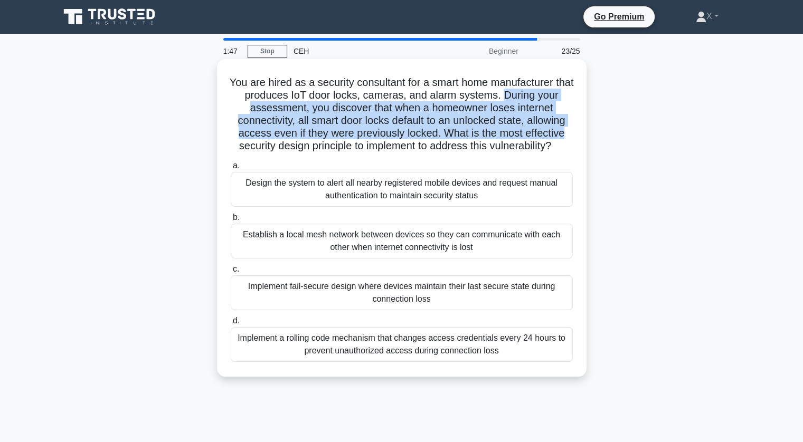
drag, startPoint x: 513, startPoint y: 96, endPoint x: 569, endPoint y: 137, distance: 69.5
click at [569, 137] on h5 "You are hired as a security consultant for a smart home manufacturer that produ…" at bounding box center [402, 114] width 344 height 77
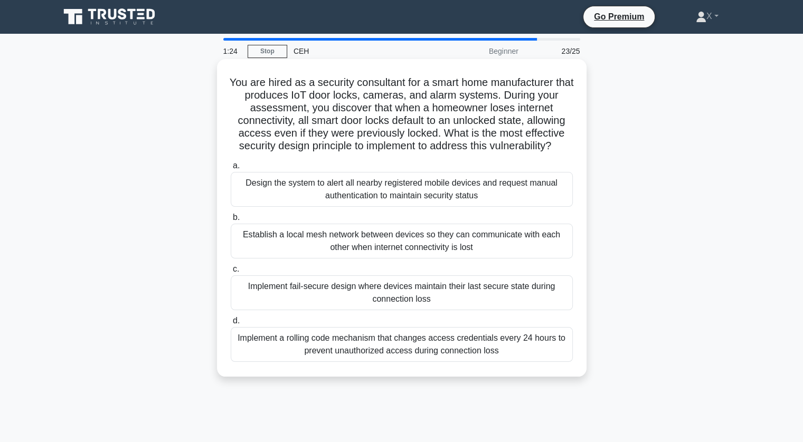
click at [299, 296] on div "Implement fail-secure design where devices maintain their last secure state dur…" at bounding box center [402, 293] width 342 height 35
click at [231, 273] on input "c. Implement fail-secure design where devices maintain their last secure state …" at bounding box center [231, 269] width 0 height 7
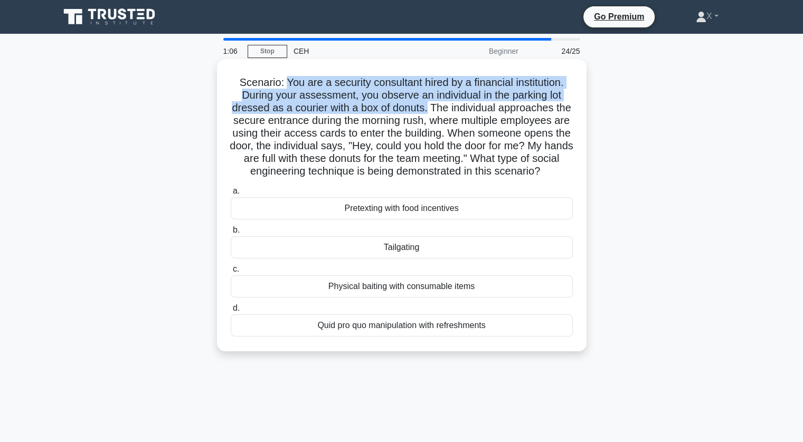
drag, startPoint x: 284, startPoint y: 78, endPoint x: 436, endPoint y: 109, distance: 155.7
click at [436, 109] on h5 "Scenario: You are a security consultant hired by a financial institution. Durin…" at bounding box center [402, 127] width 344 height 102
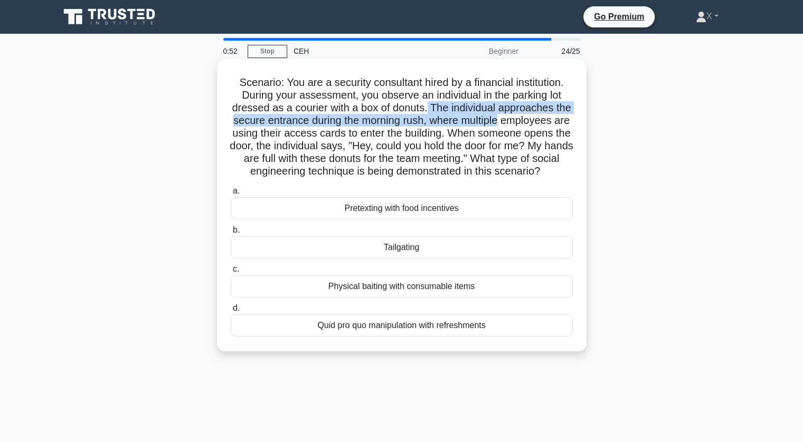
drag, startPoint x: 436, startPoint y: 109, endPoint x: 555, endPoint y: 123, distance: 120.1
click at [555, 123] on h5 "Scenario: You are a security consultant hired by a financial institution. Durin…" at bounding box center [402, 127] width 344 height 102
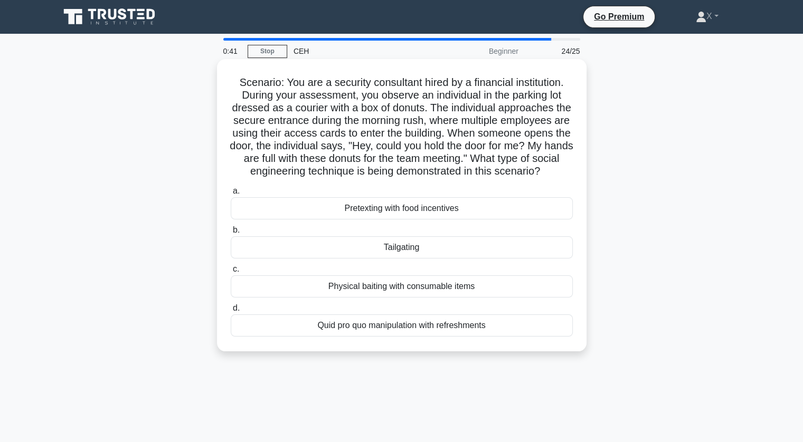
click at [430, 259] on div "Tailgating" at bounding box center [402, 248] width 342 height 22
click at [231, 234] on input "b. Tailgating" at bounding box center [231, 230] width 0 height 7
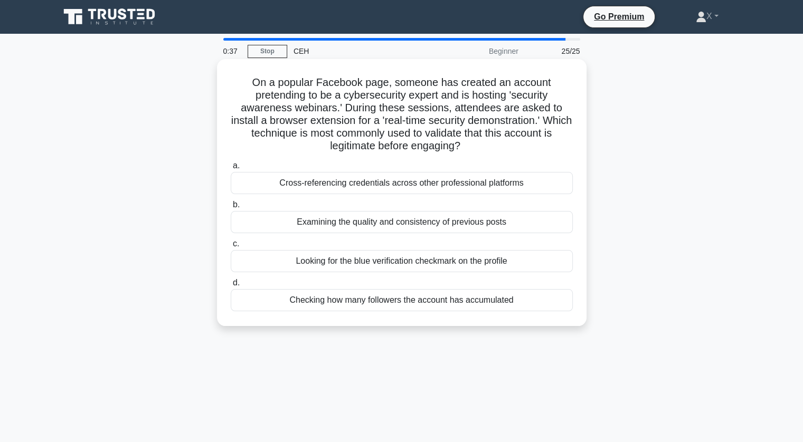
click at [458, 181] on div "Cross-referencing credentials across other professional platforms" at bounding box center [402, 183] width 342 height 22
click at [231, 169] on input "a. Cross-referencing credentials across other professional platforms" at bounding box center [231, 166] width 0 height 7
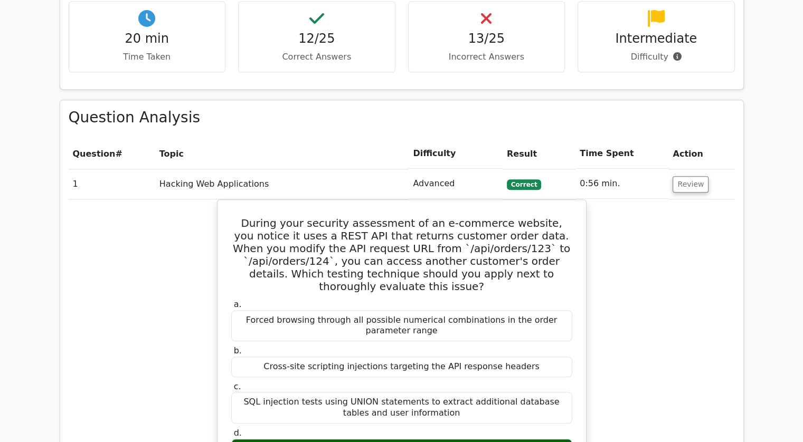
scroll to position [964, 0]
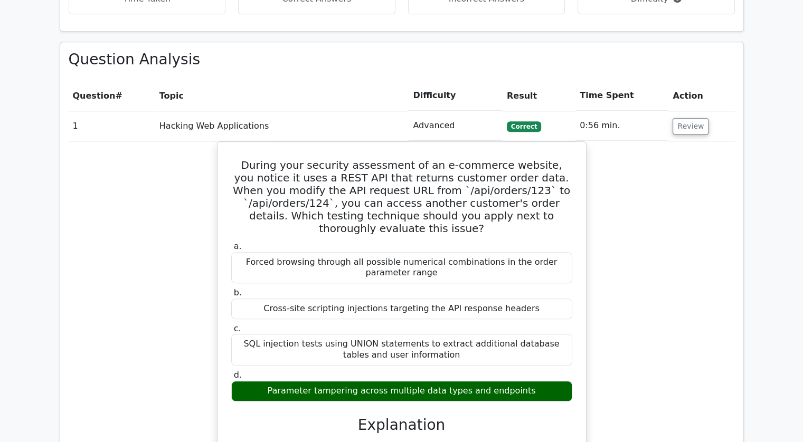
click at [600, 111] on td "0:56 min." at bounding box center [622, 126] width 93 height 30
click at [682, 118] on button "Review" at bounding box center [691, 126] width 36 height 16
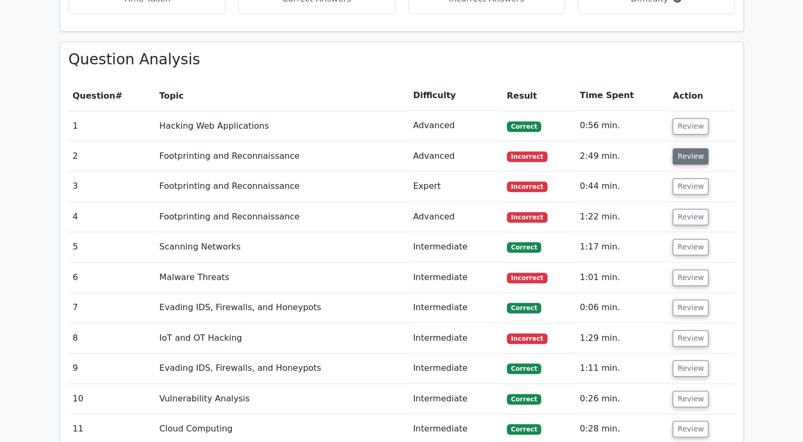
click at [682, 148] on button "Review" at bounding box center [691, 156] width 36 height 16
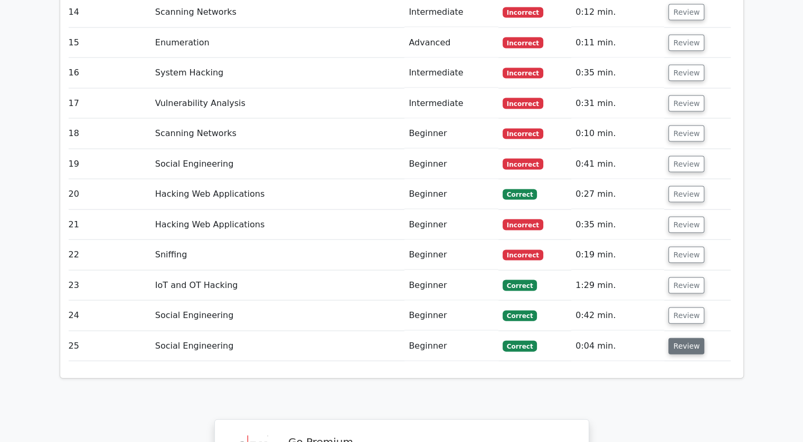
scroll to position [2189, 0]
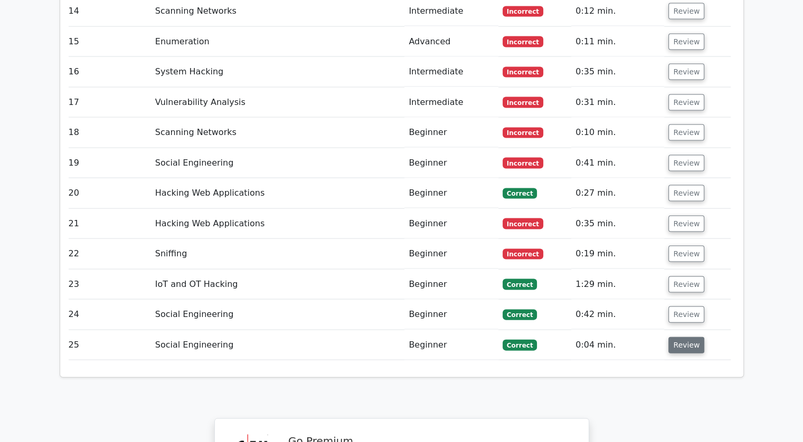
click at [682, 337] on button "Review" at bounding box center [686, 345] width 36 height 16
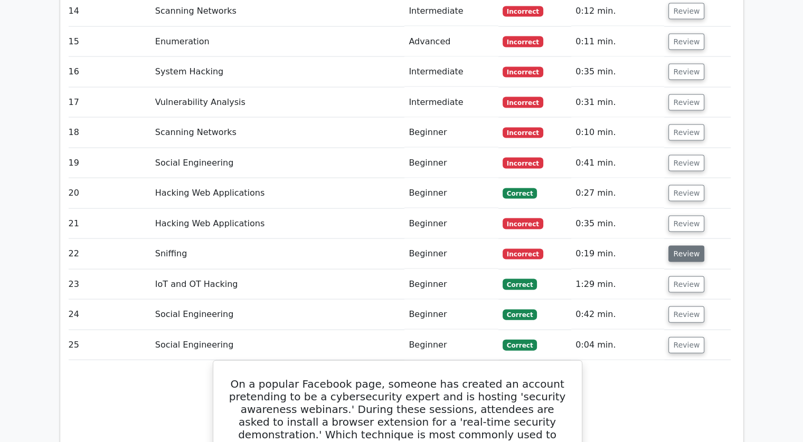
click at [675, 246] on button "Review" at bounding box center [686, 254] width 36 height 16
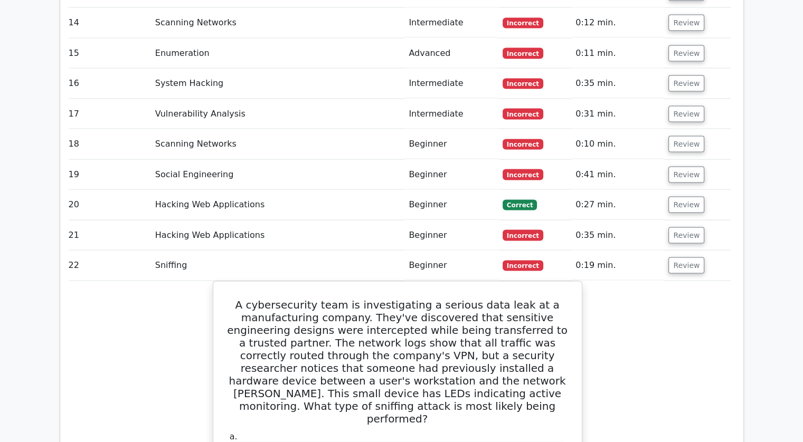
scroll to position [2181, 0]
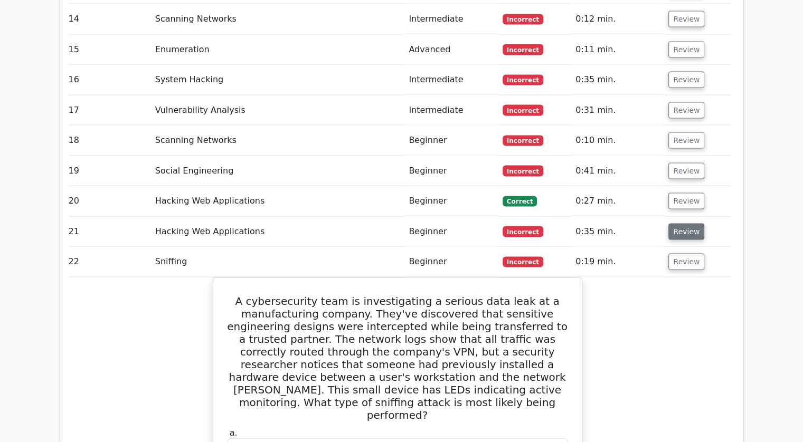
click at [676, 224] on button "Review" at bounding box center [686, 232] width 36 height 16
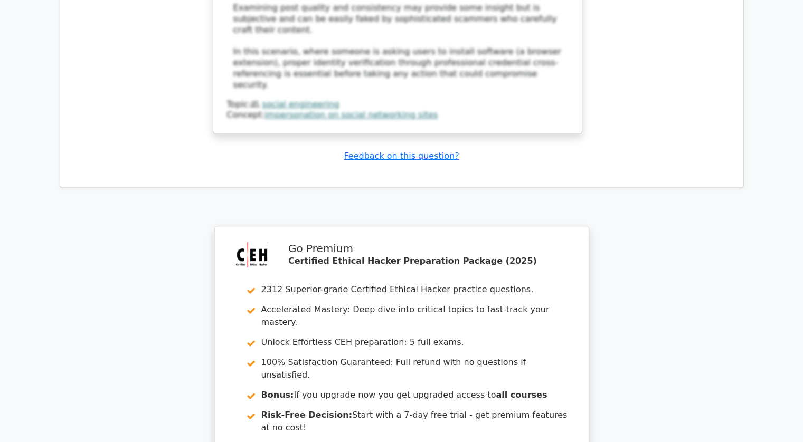
scroll to position [4474, 0]
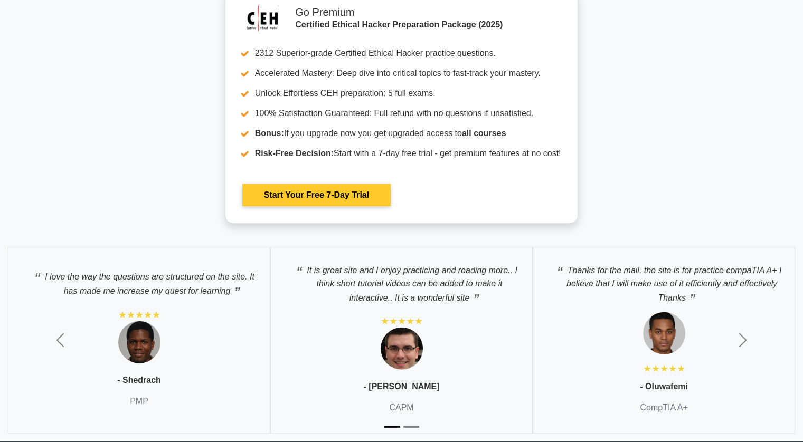
scroll to position [3115, 0]
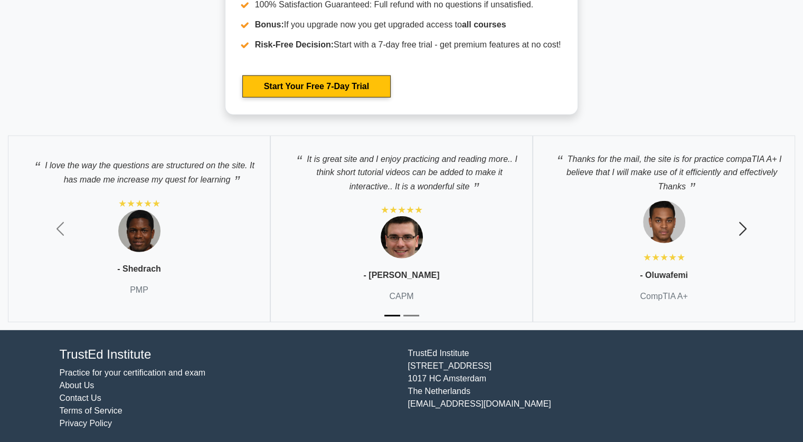
click at [748, 224] on span "button" at bounding box center [742, 229] width 17 height 17
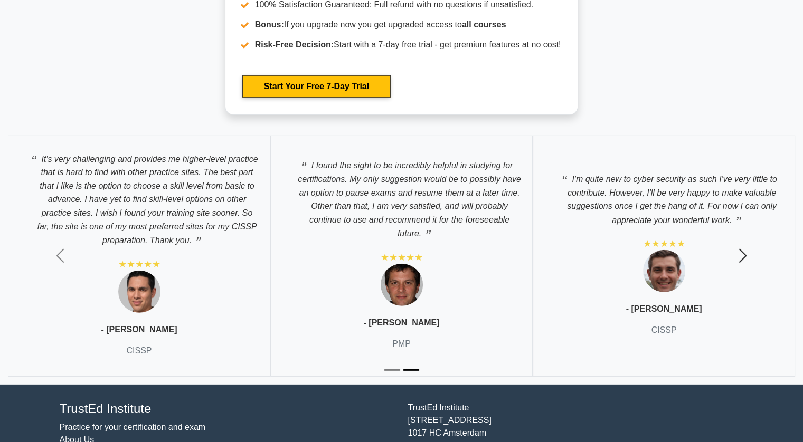
click at [745, 248] on span "button" at bounding box center [742, 256] width 17 height 17
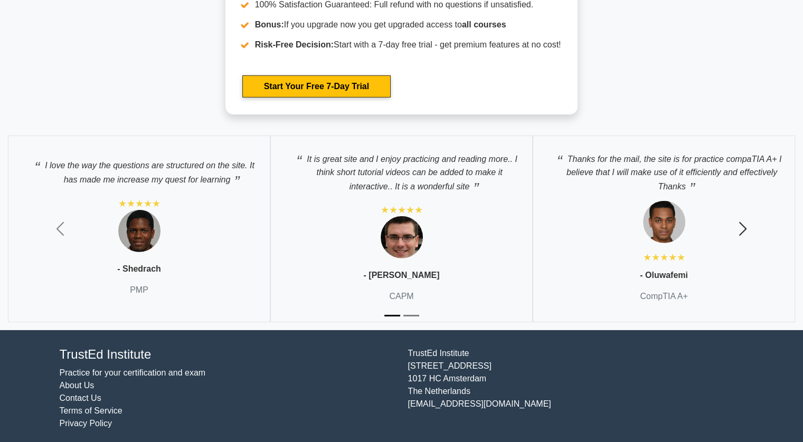
click at [741, 236] on button "Next" at bounding box center [743, 229] width 120 height 203
